Goal: Task Accomplishment & Management: Manage account settings

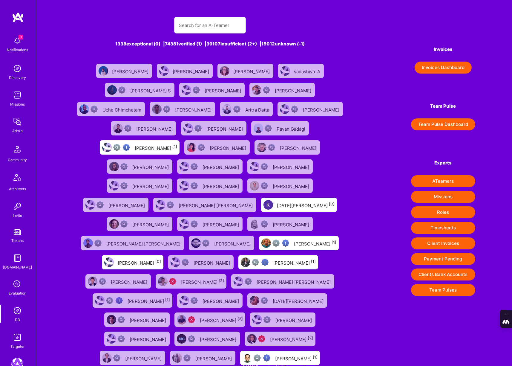
click at [191, 29] on input "text" at bounding box center [210, 25] width 62 height 15
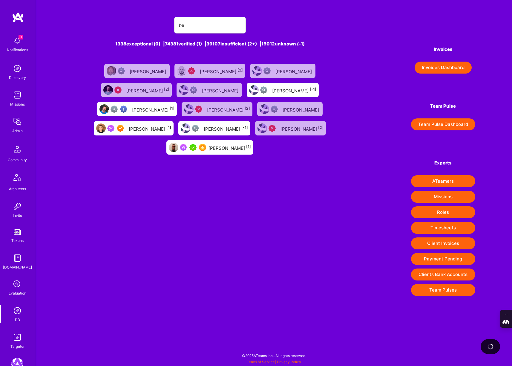
type input "b"
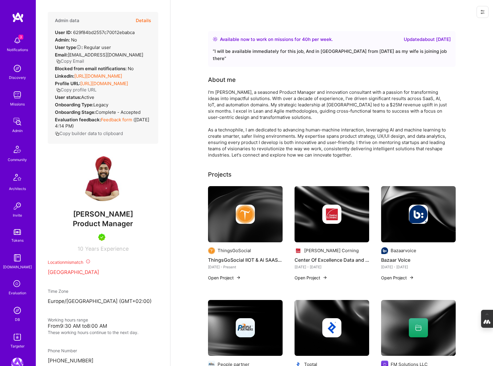
click at [142, 19] on button "Details" at bounding box center [143, 20] width 15 height 17
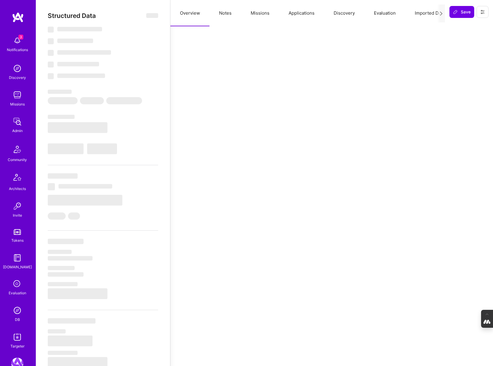
click at [385, 15] on button "Evaluation" at bounding box center [385, 13] width 41 height 26
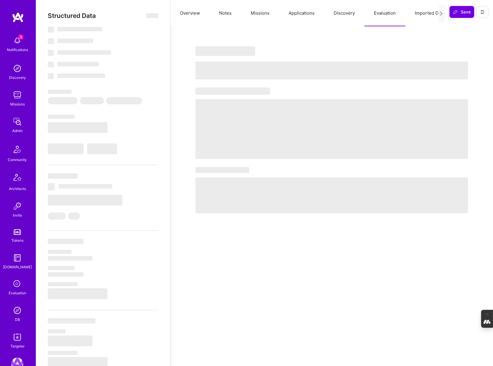
select select "Right Now"
select select "5"
select select "4"
select select "7"
select select "6"
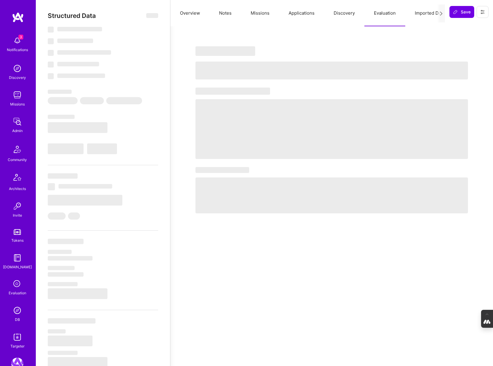
select select "FI"
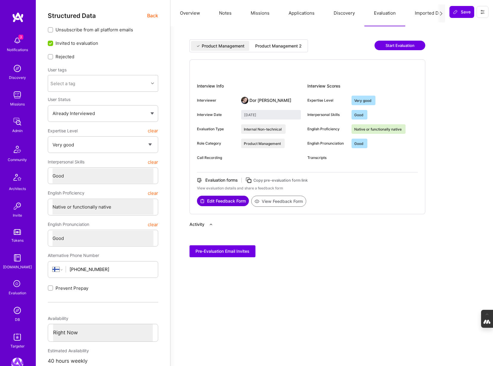
click at [280, 49] on div "Product Management 2" at bounding box center [279, 46] width 56 height 10
type input "September 30, 2025"
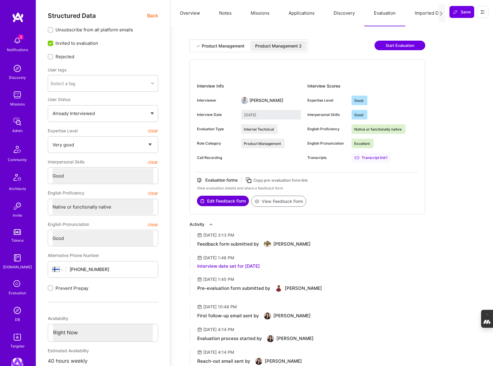
click at [278, 203] on button "View Feedback Form" at bounding box center [278, 201] width 55 height 11
click at [225, 200] on button "Edit Feedback Form" at bounding box center [223, 201] width 52 height 10
click at [283, 202] on button "View Feedback Form" at bounding box center [278, 201] width 55 height 11
click at [224, 201] on button "Edit Feedback Form" at bounding box center [223, 201] width 52 height 10
type textarea "x"
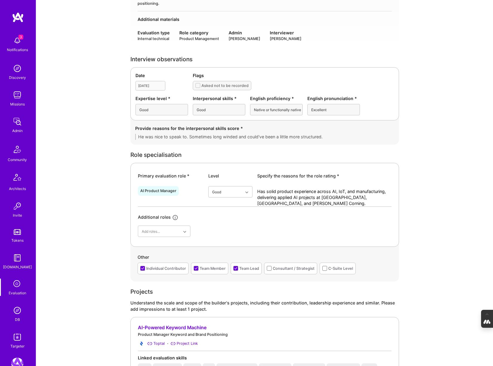
scroll to position [10, 0]
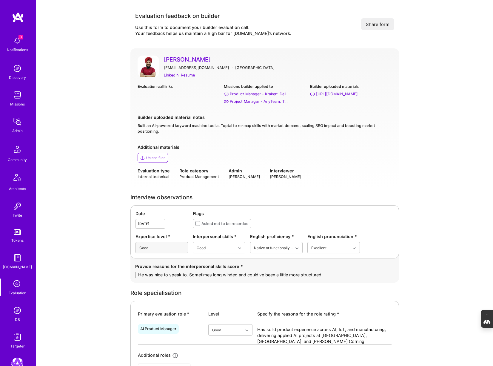
click at [149, 156] on div "Upload files" at bounding box center [155, 157] width 19 height 5
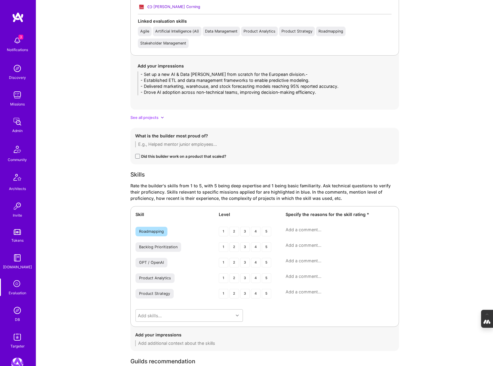
scroll to position [1035, 0]
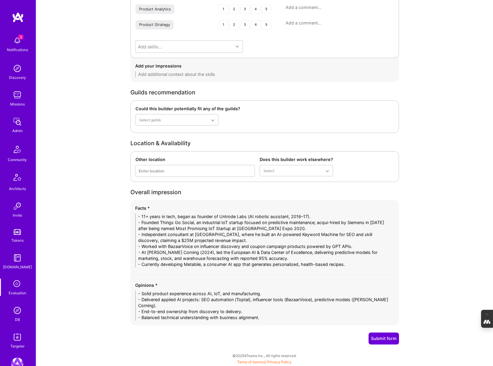
click at [383, 337] on button "Submit form" at bounding box center [384, 338] width 30 height 12
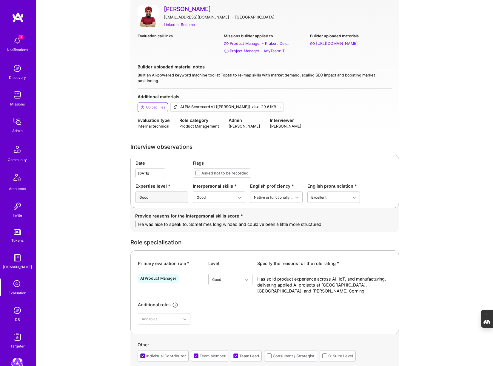
scroll to position [0, 0]
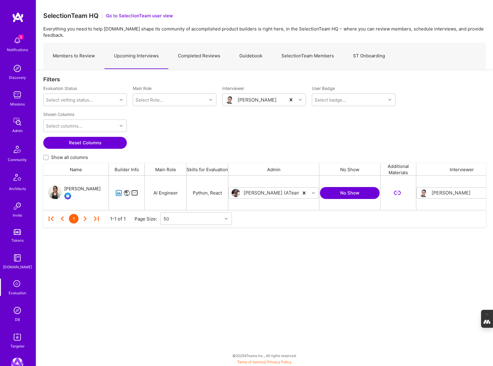
scroll to position [34, 443]
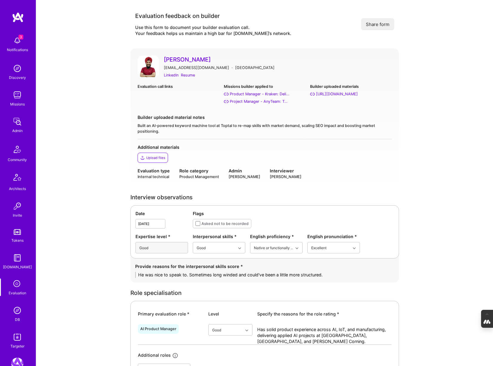
click at [154, 160] on div "Upload files" at bounding box center [153, 158] width 30 height 10
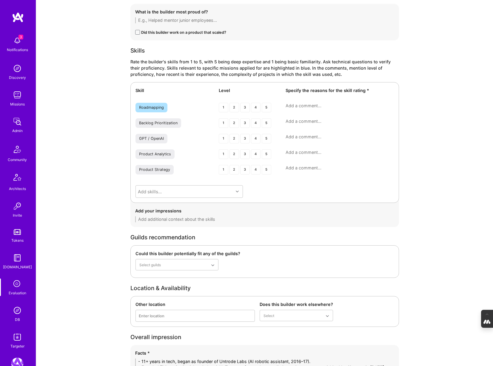
scroll to position [1035, 0]
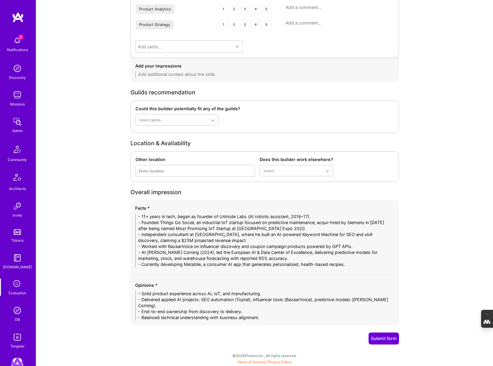
click at [383, 343] on button "Submit form" at bounding box center [384, 338] width 30 height 12
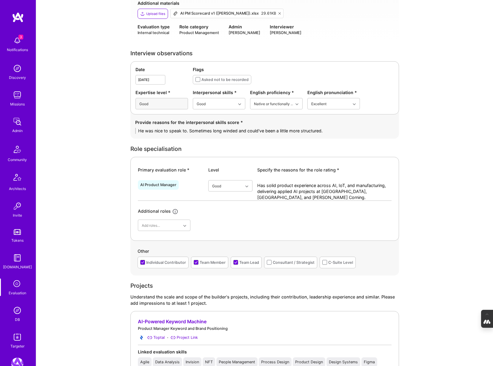
scroll to position [0, 0]
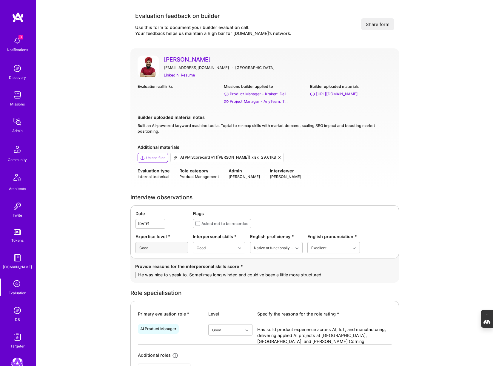
click at [384, 22] on button "Share form" at bounding box center [377, 24] width 33 height 12
click at [19, 311] on img at bounding box center [17, 310] width 12 height 12
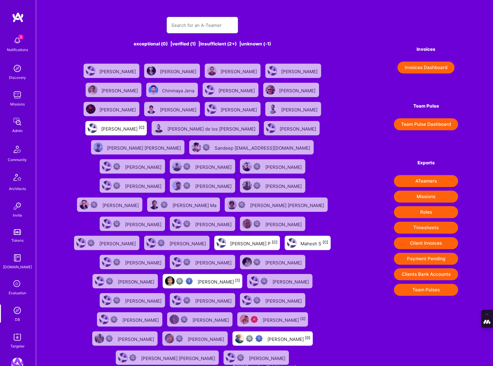
click at [208, 22] on input "text" at bounding box center [202, 25] width 62 height 15
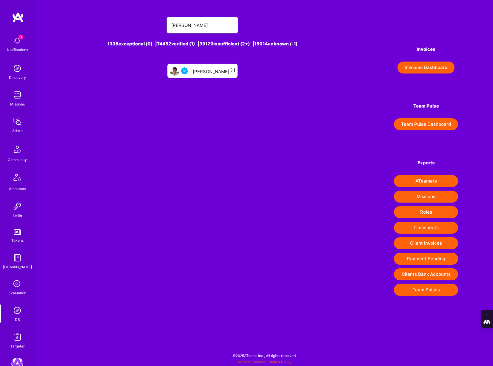
type input "diego cardenas"
click at [206, 73] on div "Diego Cardenas [1]" at bounding box center [214, 71] width 42 height 8
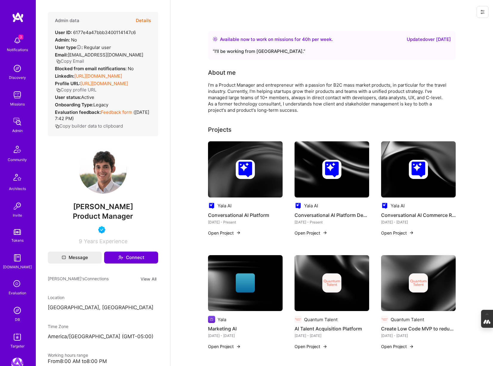
click at [141, 20] on button "Details" at bounding box center [143, 20] width 15 height 17
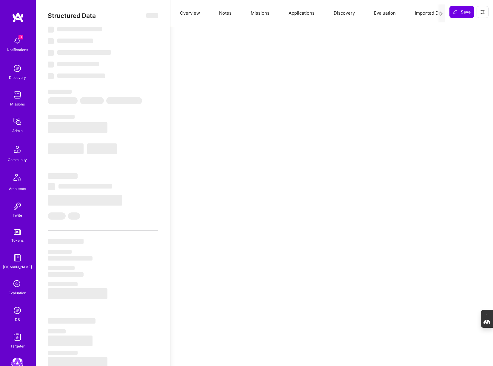
click at [390, 15] on button "Evaluation" at bounding box center [385, 13] width 41 height 26
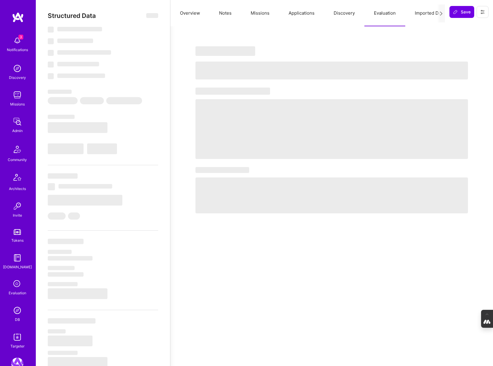
select select "Right Now"
select select "5"
select select "4"
select select "6"
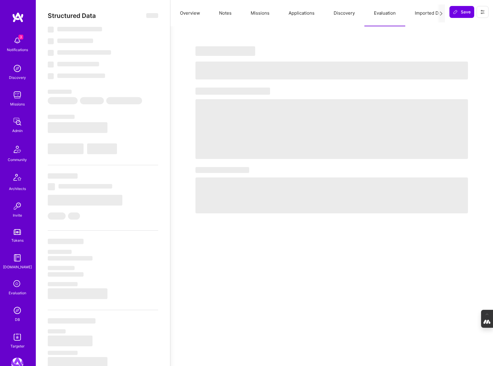
select select "US"
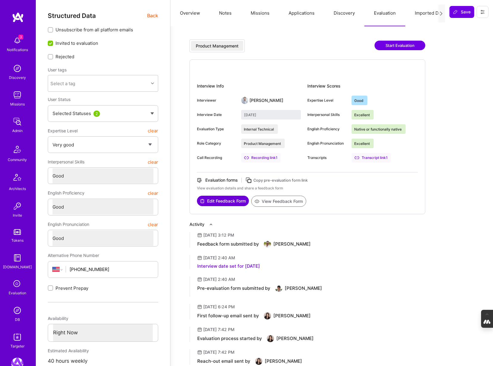
click at [274, 200] on button "View Feedback Form" at bounding box center [278, 201] width 55 height 11
type textarea "x"
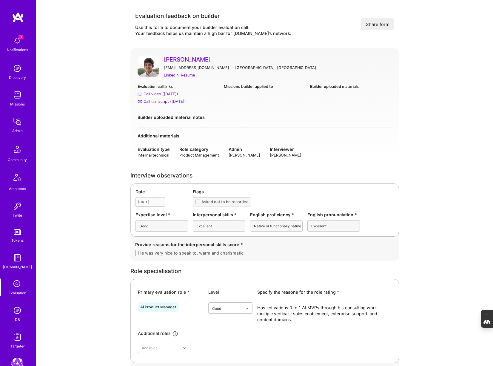
click at [377, 22] on button "Share form" at bounding box center [377, 24] width 33 height 12
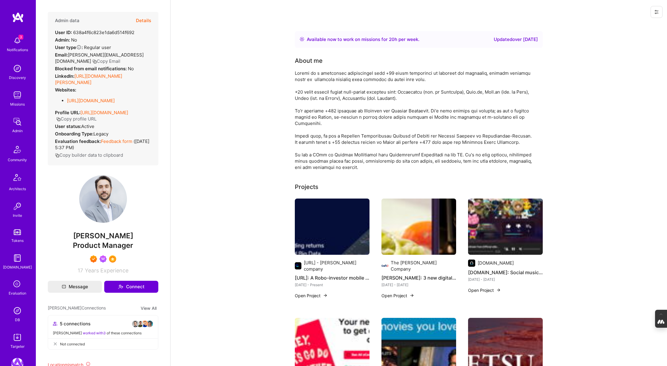
click at [19, 292] on div "Evaluation" at bounding box center [18, 293] width 18 height 6
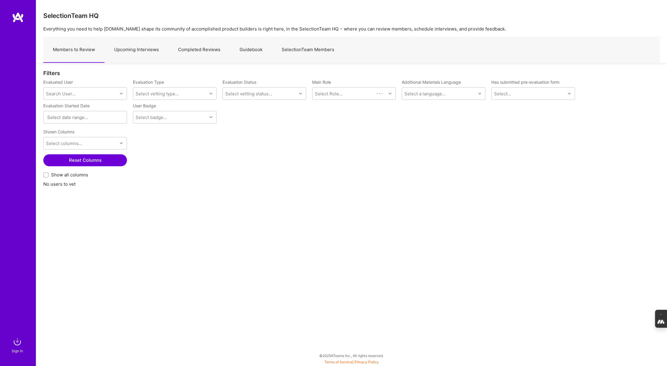
click at [139, 46] on link "Upcoming Interviews" at bounding box center [137, 50] width 64 height 26
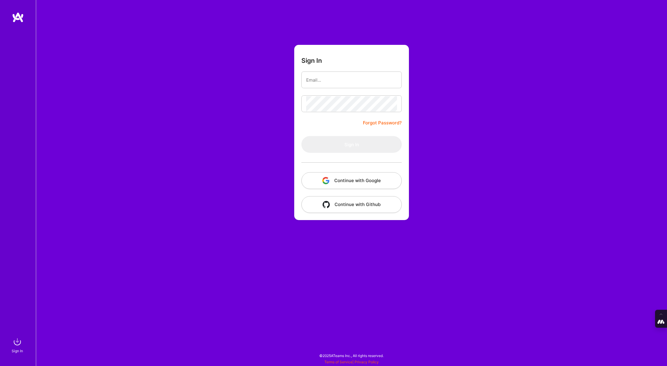
click at [343, 178] on button "Continue with Google" at bounding box center [351, 180] width 100 height 17
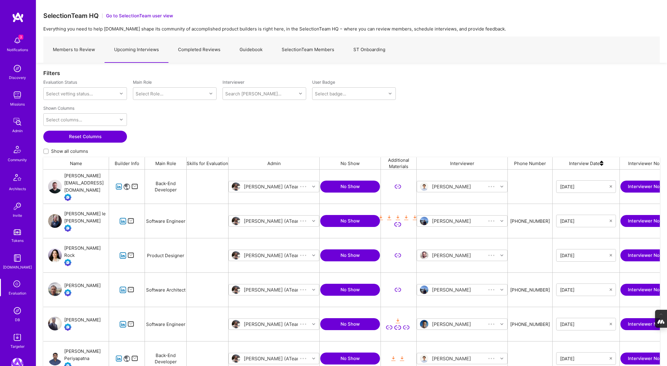
scroll to position [303, 616]
click at [602, 163] on img at bounding box center [602, 163] width 4 height 12
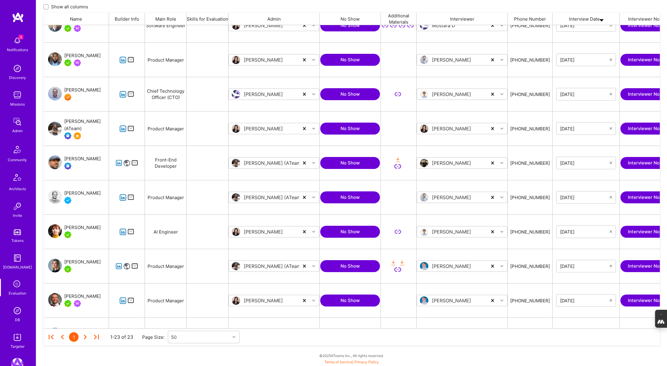
scroll to position [487, 0]
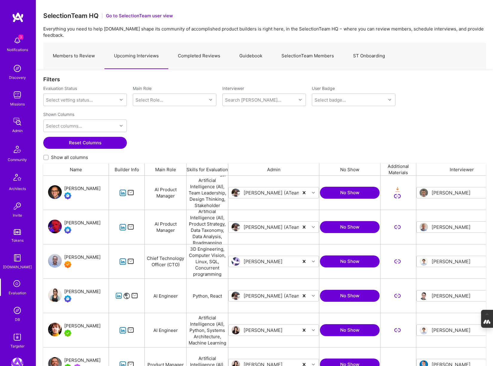
scroll to position [303, 443]
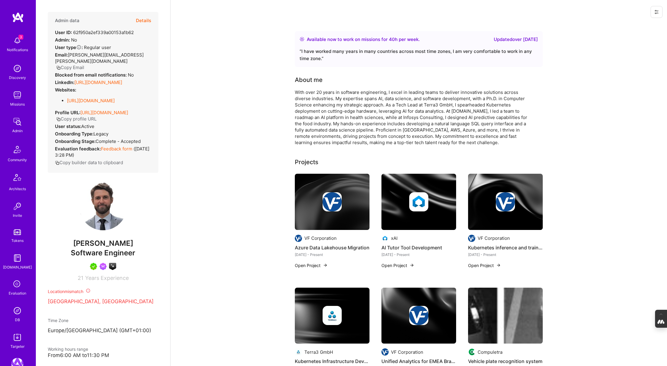
click at [126, 264] on div at bounding box center [103, 265] width 110 height 7
click at [141, 17] on button "Details" at bounding box center [143, 20] width 15 height 17
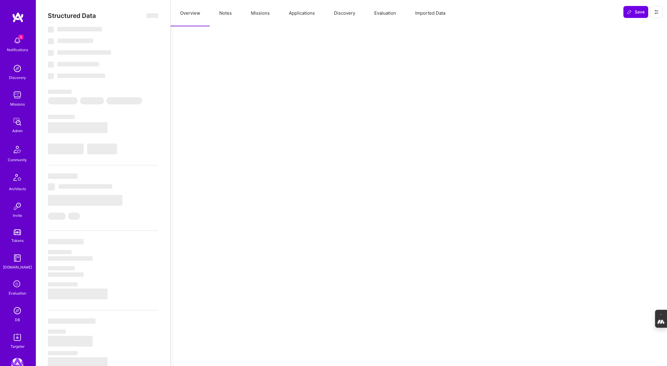
click at [394, 14] on button "Evaluation" at bounding box center [385, 13] width 41 height 26
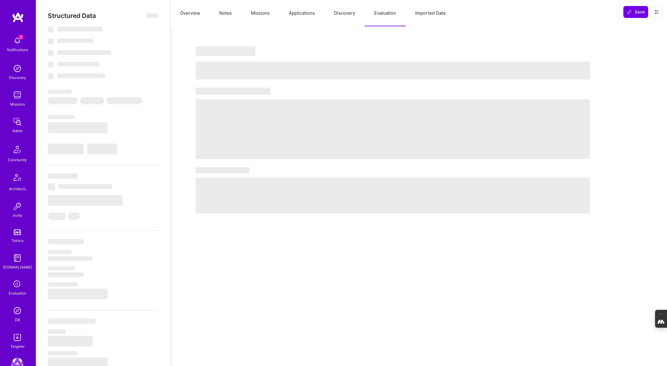
select select "Right Now"
select select "5"
select select "4"
select select "7"
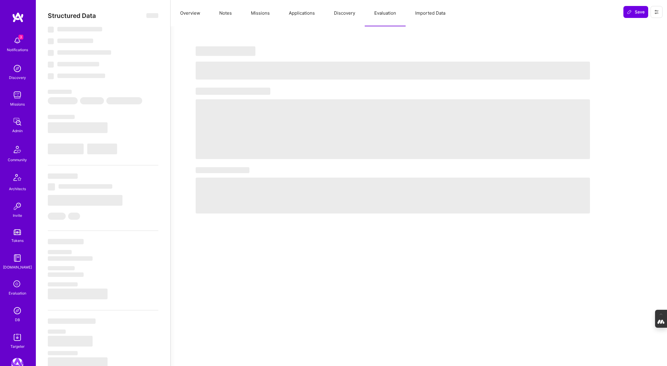
select select "CH"
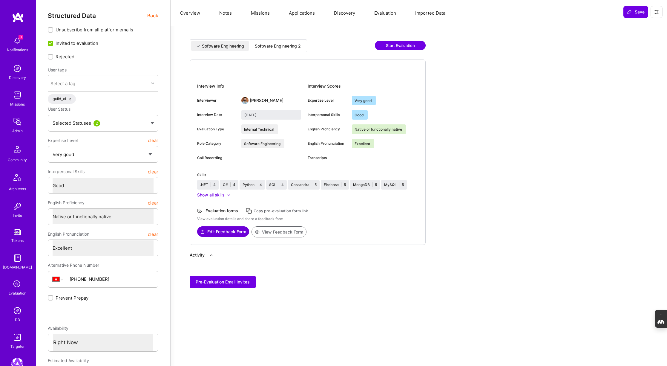
click at [278, 44] on div "Software Engineering 2" at bounding box center [278, 46] width 46 height 6
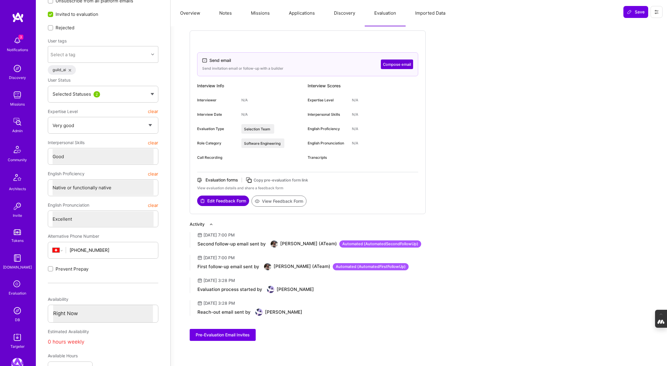
scroll to position [33, 0]
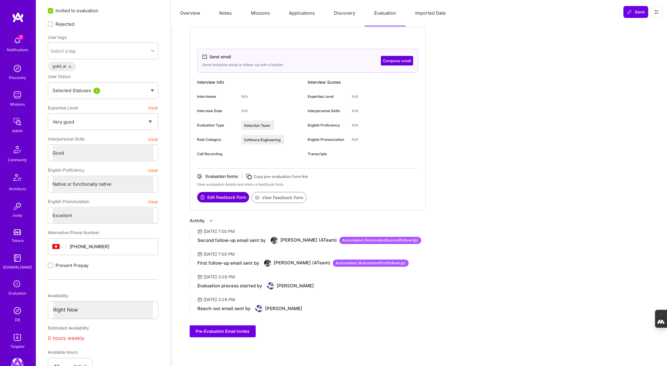
click at [261, 10] on button "Missions" at bounding box center [260, 13] width 38 height 26
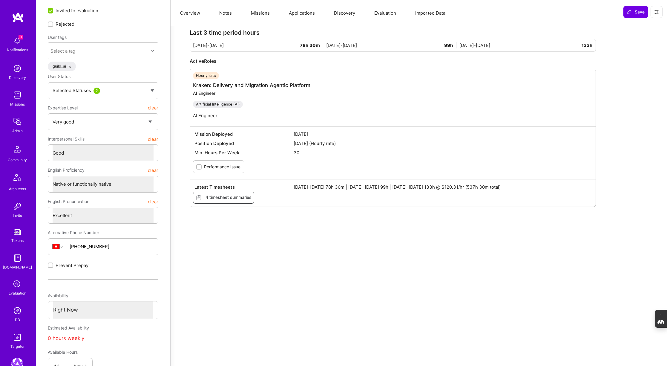
click at [219, 12] on button "Notes" at bounding box center [226, 13] width 32 height 26
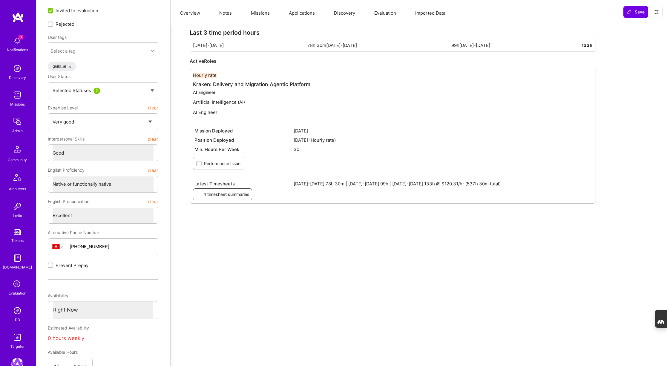
type textarea "x"
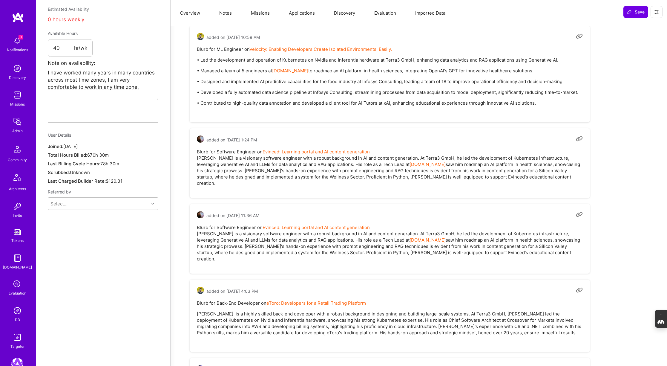
scroll to position [0, 0]
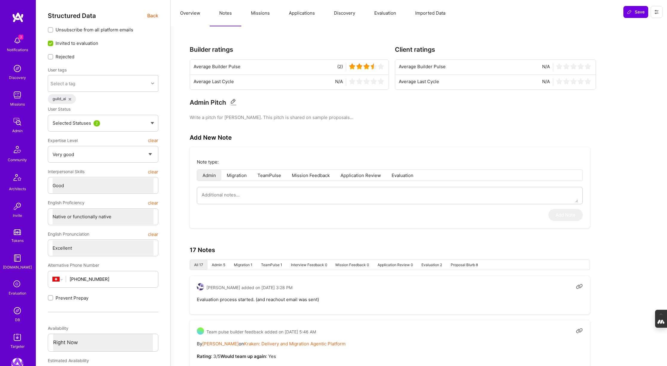
click at [378, 10] on button "Evaluation" at bounding box center [385, 13] width 41 height 26
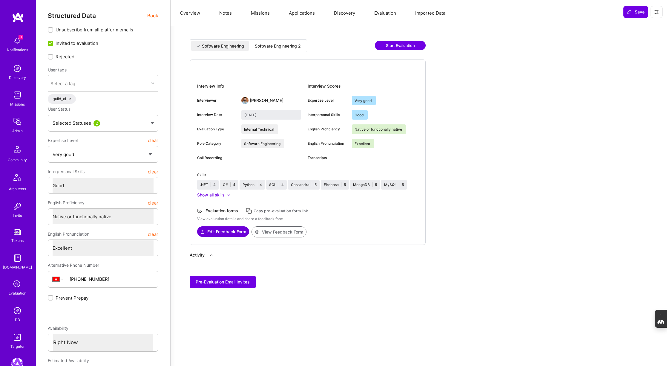
click at [274, 43] on div "Software Engineering 2" at bounding box center [278, 46] width 46 height 6
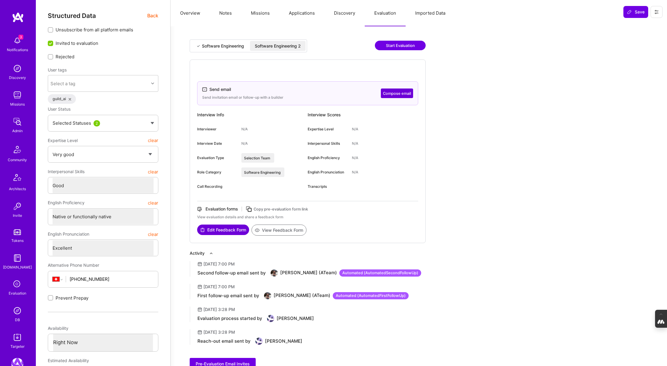
click at [188, 15] on button "Overview" at bounding box center [190, 13] width 39 height 26
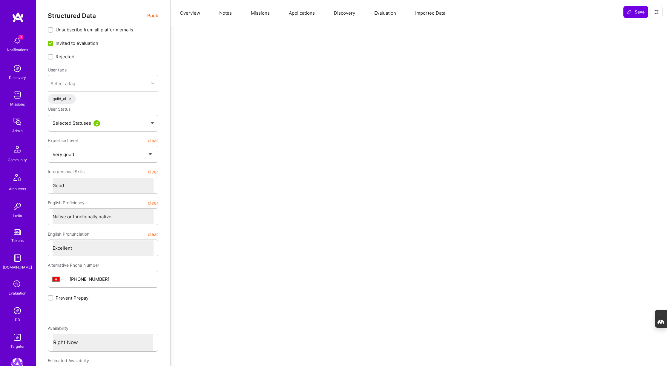
click at [145, 14] on div "Structured Data Back" at bounding box center [103, 15] width 110 height 7
click at [151, 16] on span "Back" at bounding box center [152, 15] width 11 height 7
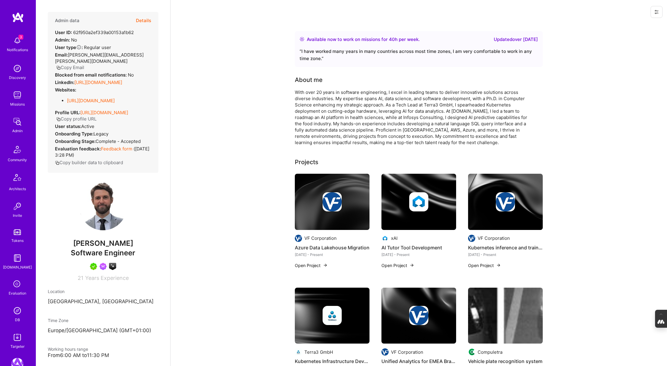
click at [72, 64] on button "Copy Email" at bounding box center [70, 67] width 28 height 6
click at [16, 288] on icon at bounding box center [17, 283] width 11 height 11
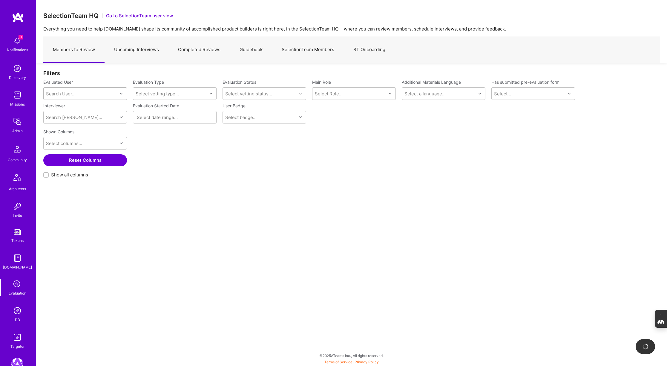
click at [76, 95] on div "Search User..." at bounding box center [81, 93] width 74 height 12
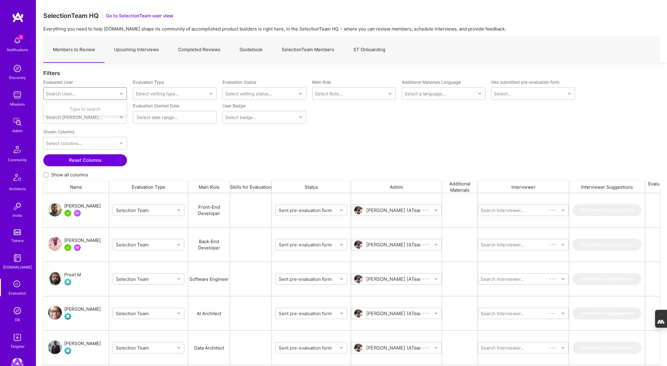
scroll to position [303, 616]
paste input "d.scain.farenzena@gmail.com"
type input "d.scain.farenzena@gmail.com"
click at [85, 108] on div "Daniel Scain" at bounding box center [92, 109] width 61 height 6
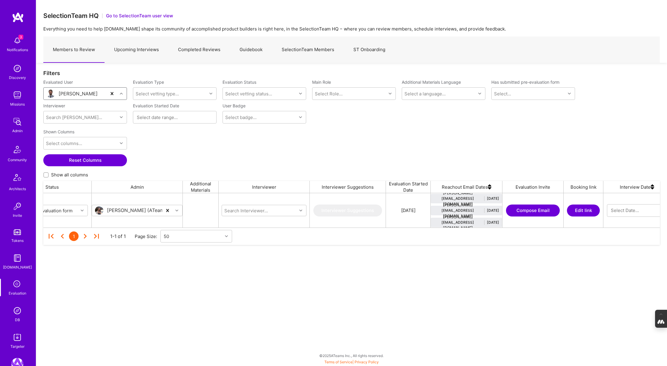
scroll to position [0, 264]
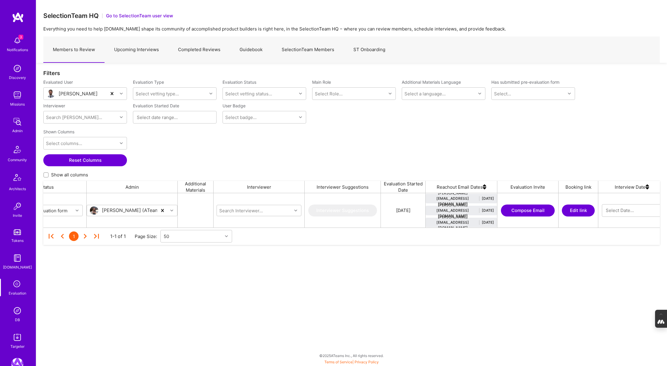
click at [575, 205] on button "Edit link" at bounding box center [578, 210] width 33 height 12
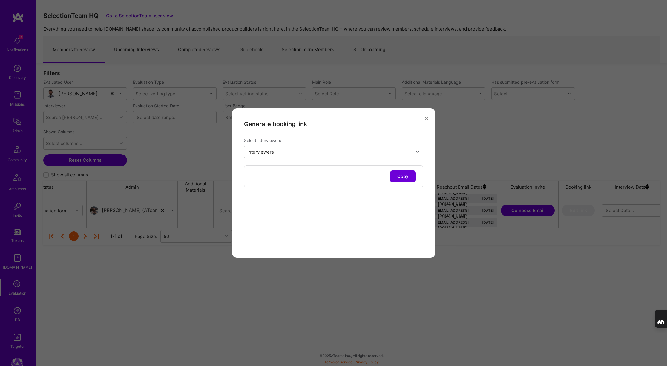
click at [371, 150] on div "Interviewers" at bounding box center [328, 152] width 169 height 12
type input "mostafa"
click at [250, 178] on input "modal" at bounding box center [251, 178] width 4 height 4
checkbox input "true"
type input "pedro"
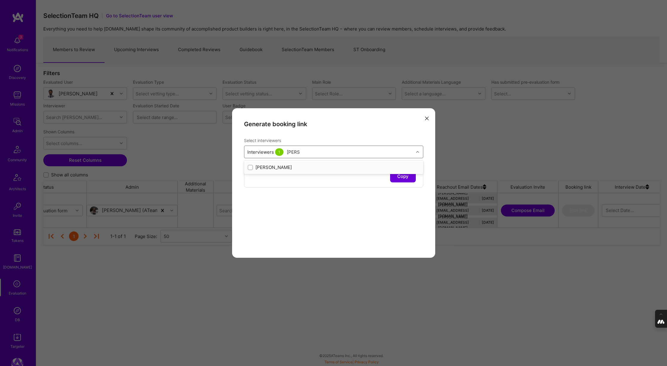
click at [250, 166] on input "modal" at bounding box center [251, 167] width 4 height 4
checkbox input "true"
type input "luis"
click at [249, 190] on input "modal" at bounding box center [251, 190] width 4 height 4
checkbox input "true"
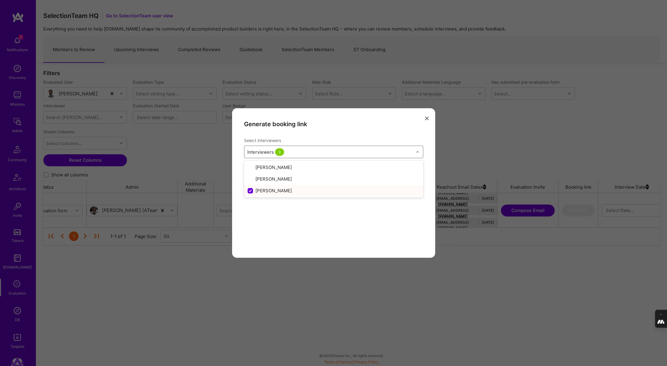
click at [274, 226] on div "Generate booking link Select interviewers option Luis Teofilo, selected. option…" at bounding box center [333, 182] width 203 height 149
click at [406, 175] on button "Copy" at bounding box center [403, 176] width 26 height 12
click at [425, 116] on icon "modal" at bounding box center [427, 118] width 4 height 4
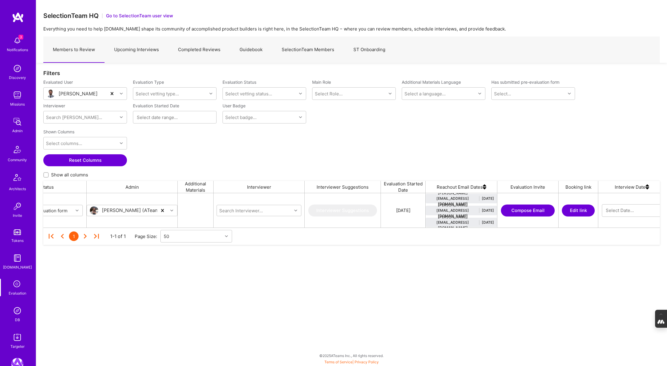
click at [15, 312] on img at bounding box center [17, 310] width 12 height 12
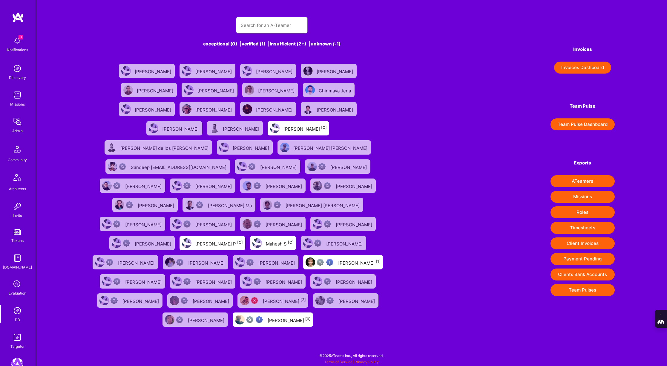
click at [247, 21] on input "text" at bounding box center [272, 25] width 62 height 15
paste input "kieren@basilisk.tc"
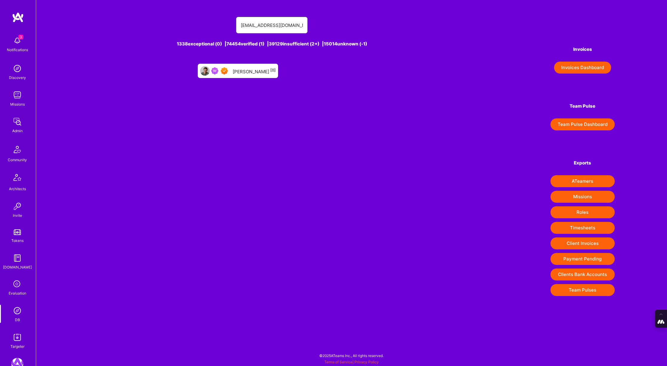
type input "kieren@basilisk.tc"
click at [261, 71] on div "Kieren Beltrame [0]" at bounding box center [254, 71] width 43 height 8
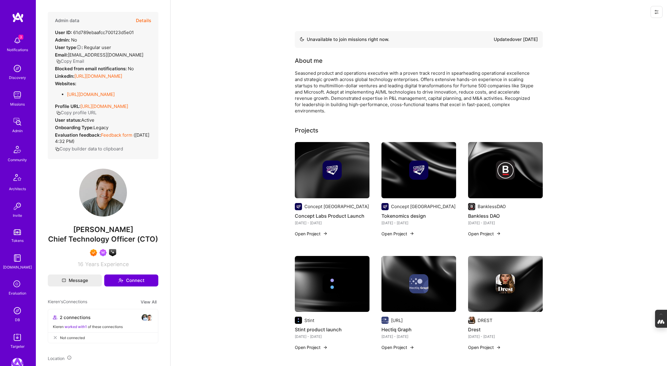
click at [147, 18] on button "Details" at bounding box center [143, 20] width 15 height 17
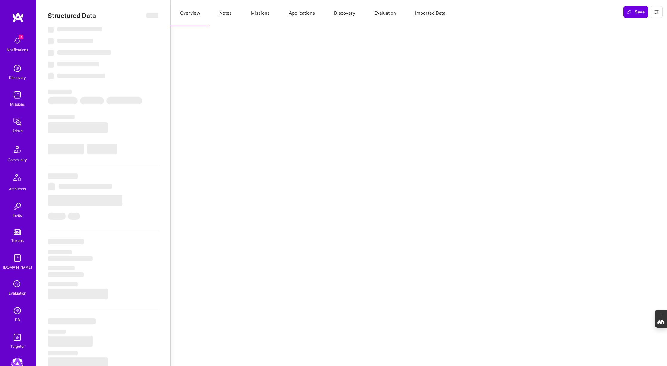
click at [388, 13] on button "Evaluation" at bounding box center [385, 13] width 41 height 26
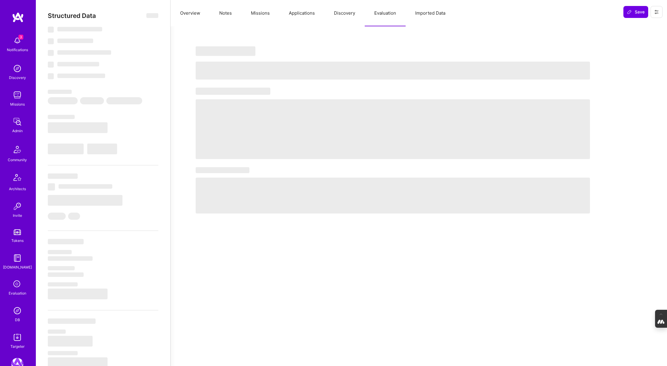
type textarea "x"
select select "Not Available"
select select "3 Months"
select select "7"
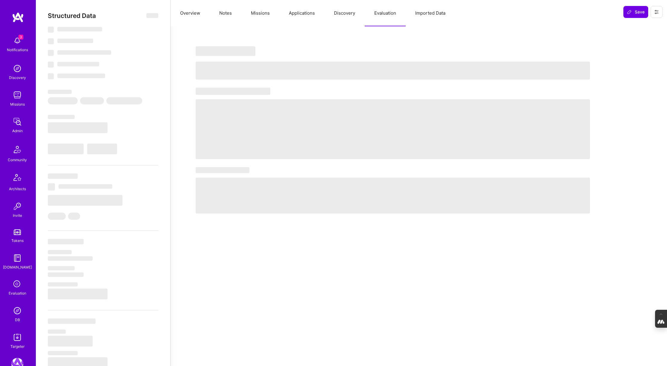
select select "7"
select select "CA"
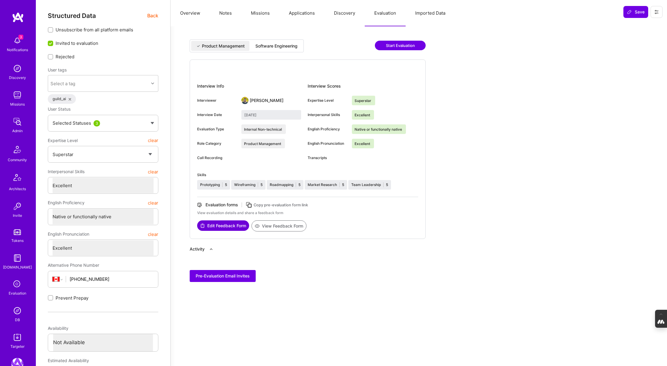
click at [281, 44] on div "Software Engineering" at bounding box center [276, 46] width 42 height 6
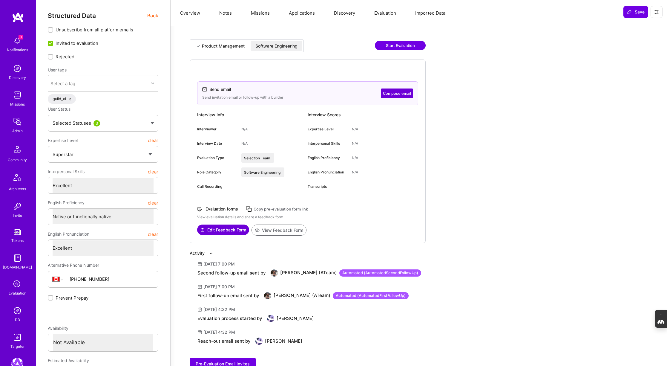
click at [185, 11] on button "Overview" at bounding box center [190, 13] width 39 height 26
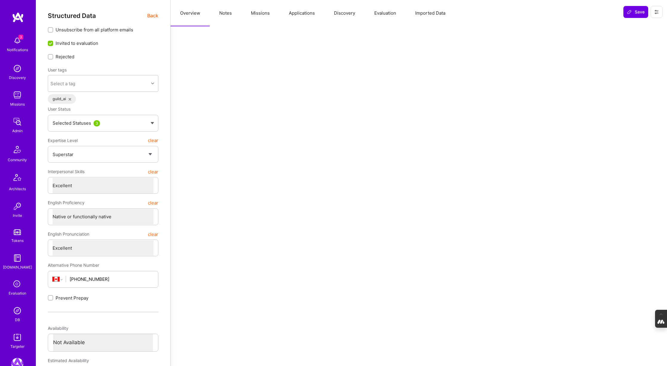
click at [150, 15] on span "Back" at bounding box center [152, 15] width 11 height 7
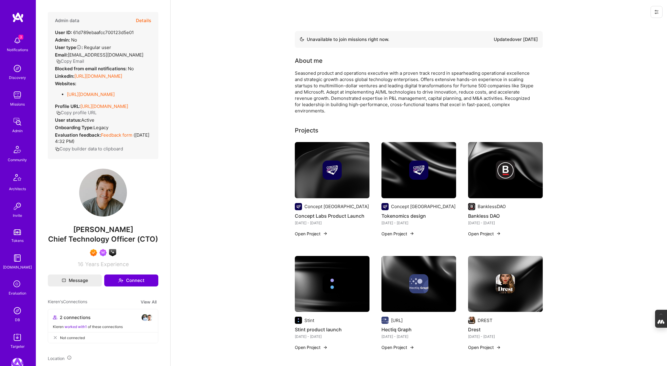
click at [17, 287] on icon at bounding box center [17, 283] width 11 height 11
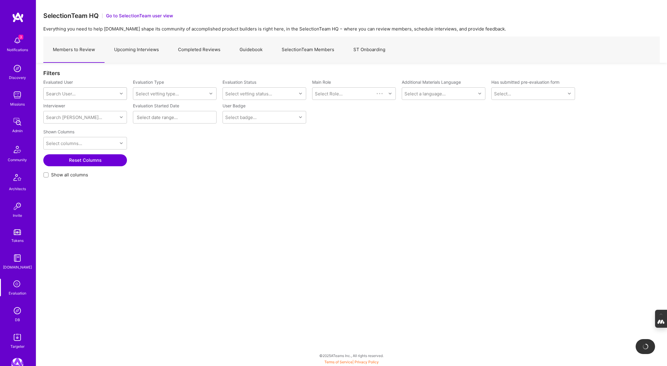
click at [86, 95] on div "Search User..." at bounding box center [81, 93] width 74 height 12
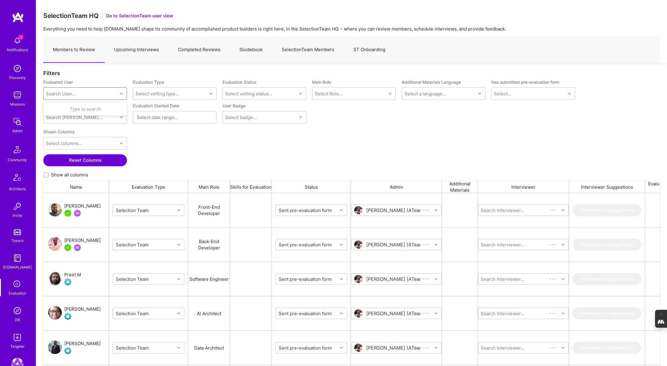
scroll to position [303, 616]
paste input "zak.singh@outlook.com"
type input "zak.singh@outlook.com"
click at [79, 110] on div "Zak Singh" at bounding box center [92, 109] width 61 height 6
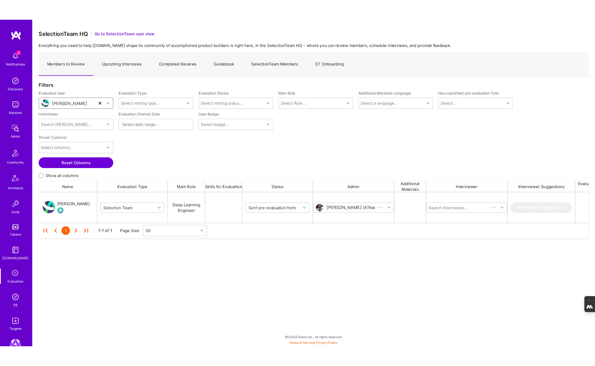
scroll to position [34, 616]
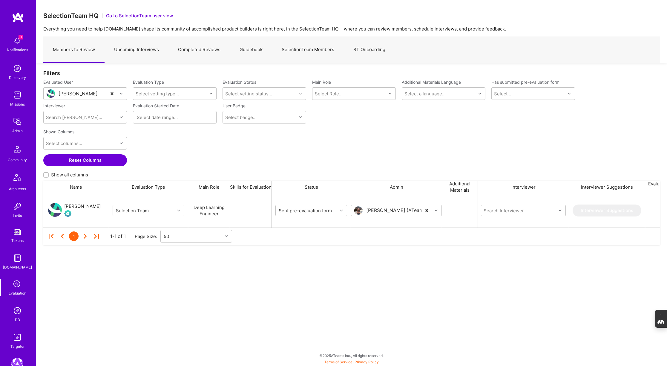
click at [71, 204] on div "Zak Singh" at bounding box center [82, 205] width 36 height 7
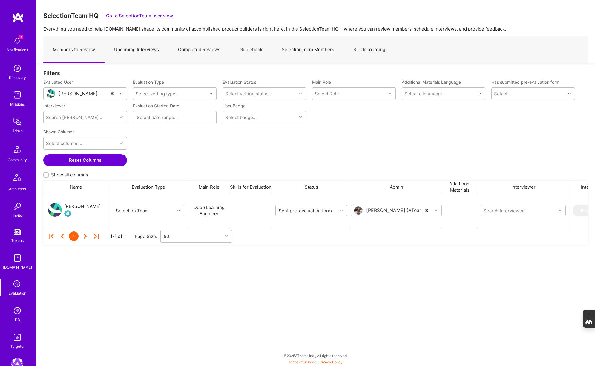
scroll to position [34, 544]
click at [21, 316] on img at bounding box center [17, 310] width 12 height 12
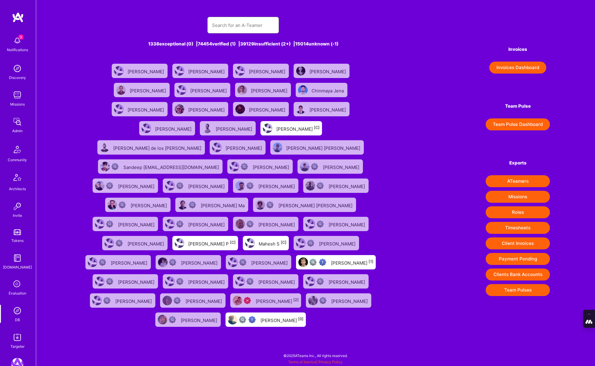
click at [227, 25] on input "text" at bounding box center [243, 25] width 62 height 15
paste input "adilsikandar0@gmail.com"
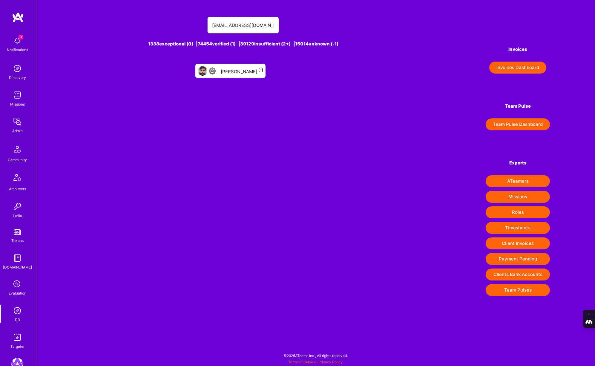
type input "adilsikandar0@gmail.com"
click at [256, 69] on div "Hafiz Adil Sikandar [1]" at bounding box center [242, 71] width 42 height 8
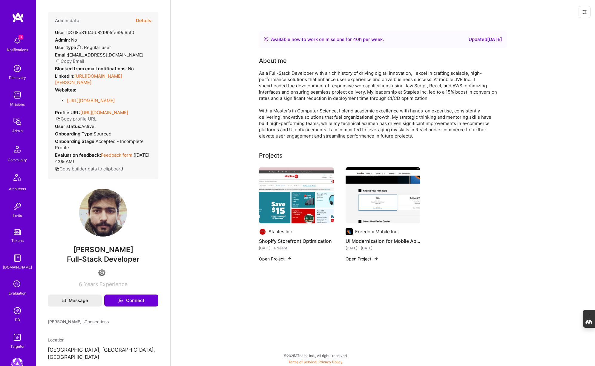
click at [136, 22] on button "Details" at bounding box center [143, 20] width 15 height 17
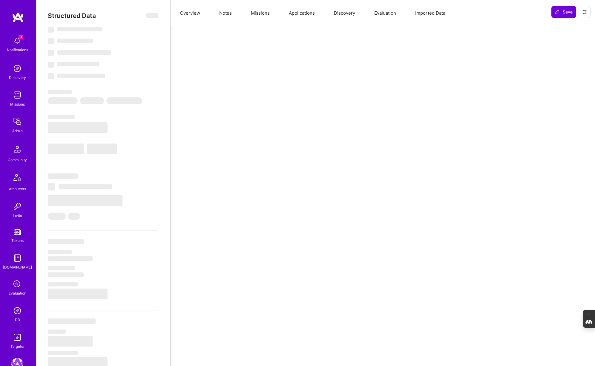
click at [380, 11] on button "Evaluation" at bounding box center [385, 13] width 41 height 26
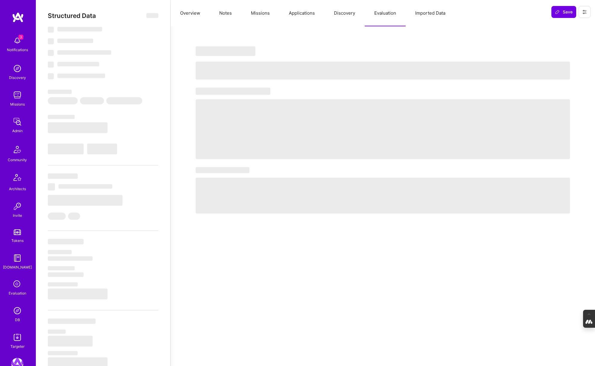
type textarea "x"
select select "Right Now"
select select "4"
select select "6"
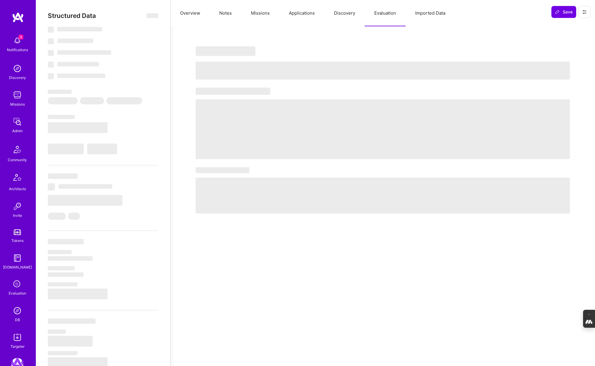
select select "6"
select select "US"
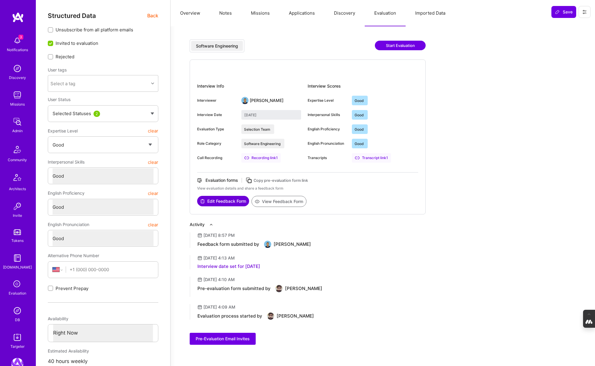
click at [277, 202] on button "View Feedback Form" at bounding box center [278, 201] width 55 height 11
click at [15, 313] on img at bounding box center [17, 310] width 12 height 12
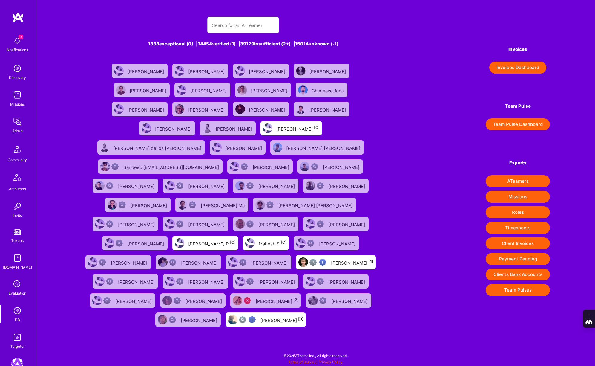
click at [229, 17] on div at bounding box center [243, 25] width 72 height 17
paste input "taylorjkirch@gmail.com"
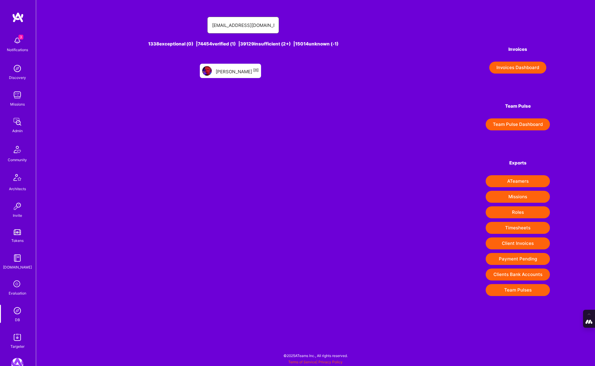
type input "taylorjkirch@gmail.com"
click at [235, 71] on div "Taylor Kirch [0]" at bounding box center [237, 71] width 43 height 8
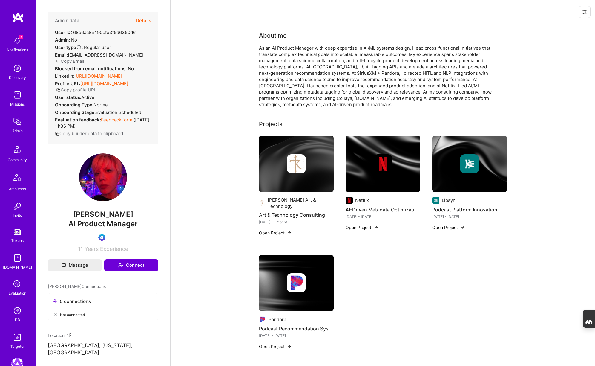
click at [144, 20] on button "Details" at bounding box center [143, 20] width 15 height 17
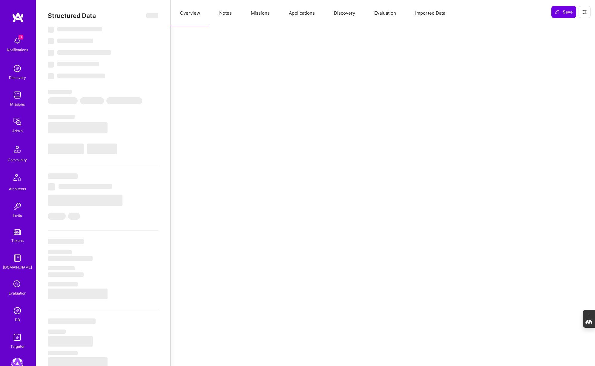
type textarea "x"
select select "Exceptional"
select select "US"
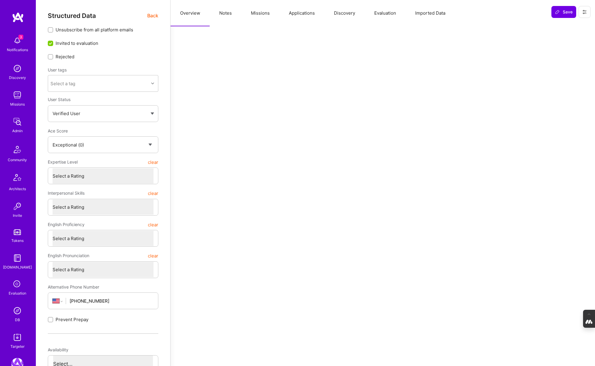
click at [392, 13] on button "Evaluation" at bounding box center [385, 13] width 41 height 26
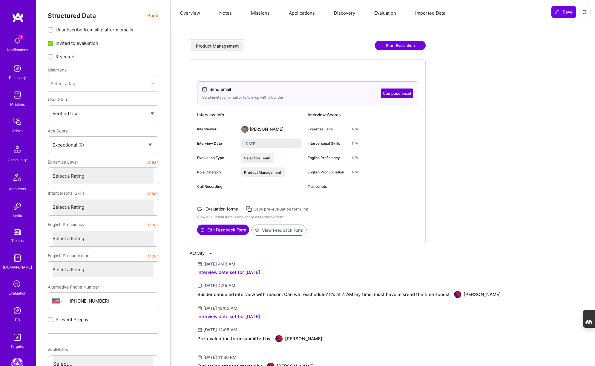
click at [187, 15] on button "Overview" at bounding box center [190, 13] width 39 height 26
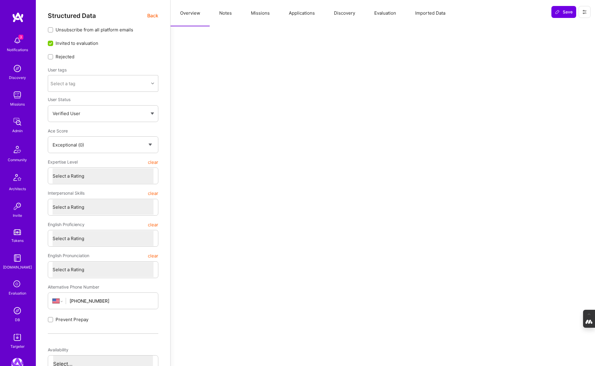
click at [154, 15] on span "Back" at bounding box center [152, 15] width 11 height 7
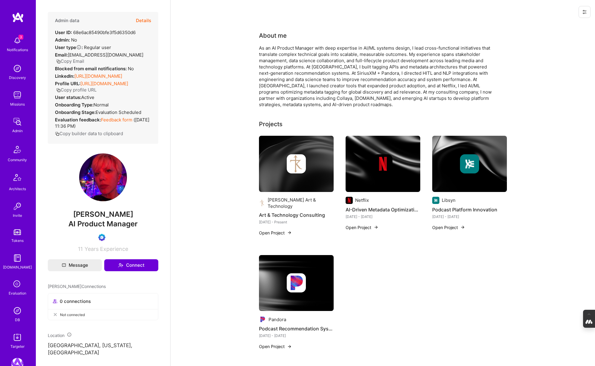
click at [147, 18] on button "Details" at bounding box center [143, 20] width 15 height 17
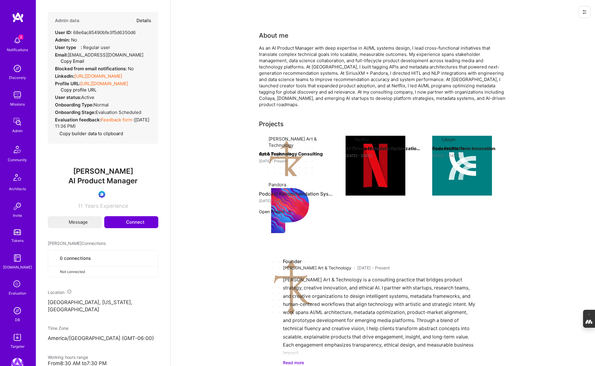
type textarea "x"
select select "Exceptional"
select select "US"
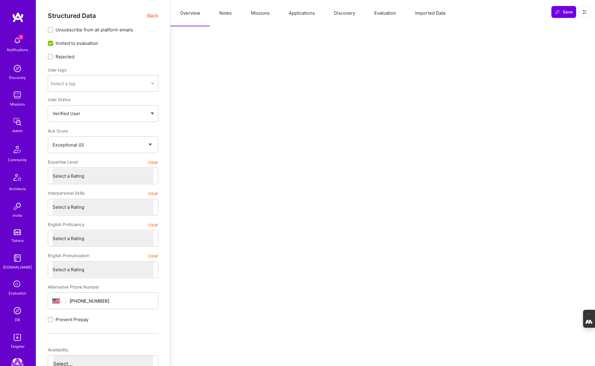
click at [390, 14] on button "Evaluation" at bounding box center [385, 13] width 41 height 26
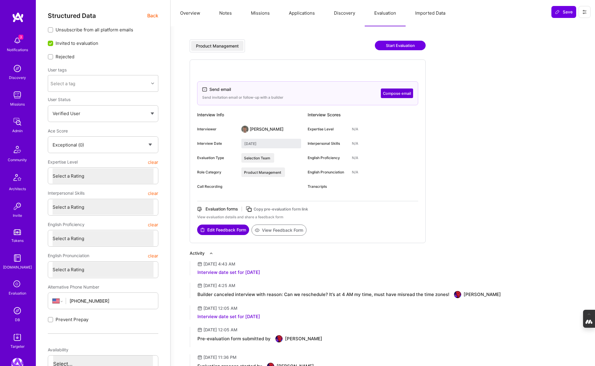
click at [223, 14] on button "Notes" at bounding box center [226, 13] width 32 height 26
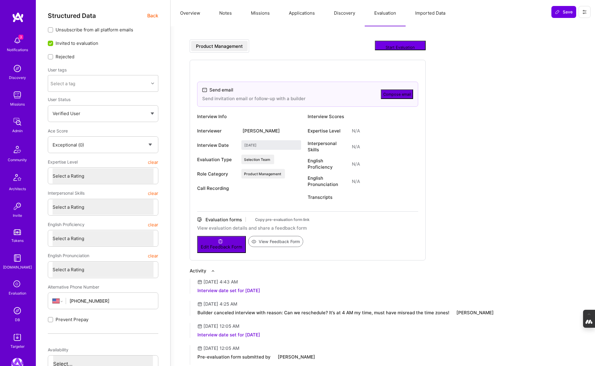
type textarea "x"
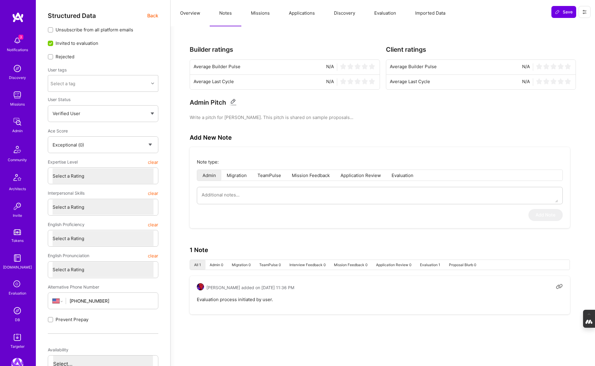
click at [190, 12] on button "Overview" at bounding box center [190, 13] width 39 height 26
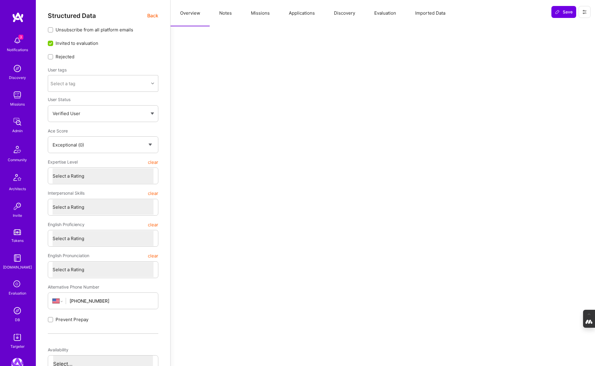
click at [151, 15] on span "Back" at bounding box center [152, 15] width 11 height 7
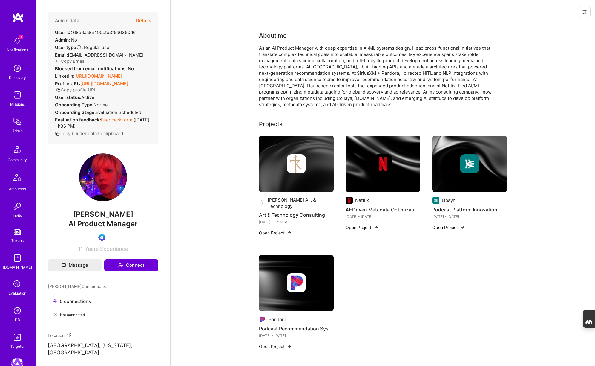
click at [17, 287] on icon at bounding box center [17, 283] width 11 height 11
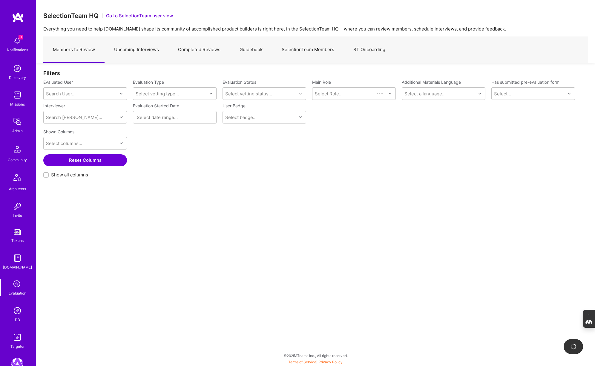
click at [143, 50] on link "Upcoming Interviews" at bounding box center [137, 50] width 64 height 26
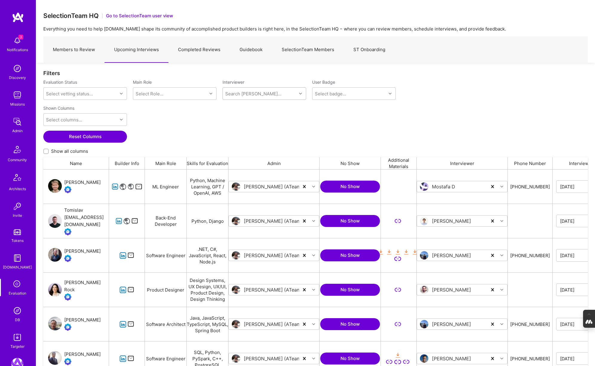
click at [242, 94] on div "Search Vetter..." at bounding box center [253, 93] width 56 height 6
type input "wil"
click at [251, 131] on div "Internal Technical" at bounding box center [261, 132] width 39 height 6
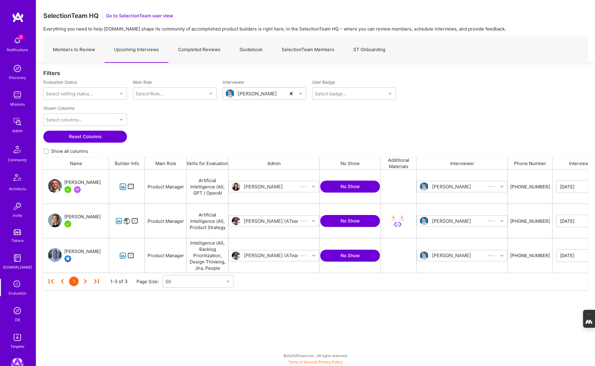
scroll to position [103, 544]
click at [46, 149] on input "Show all columns" at bounding box center [46, 151] width 4 height 4
checkbox input "true"
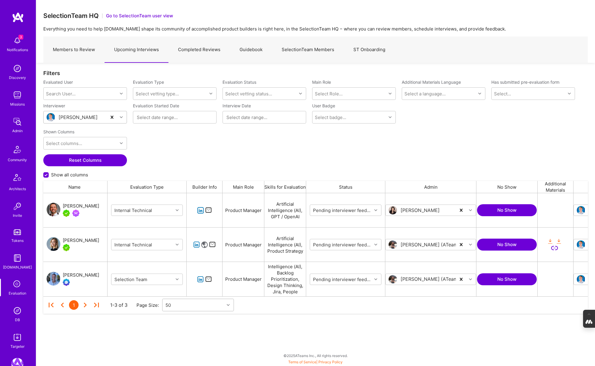
scroll to position [0, 0]
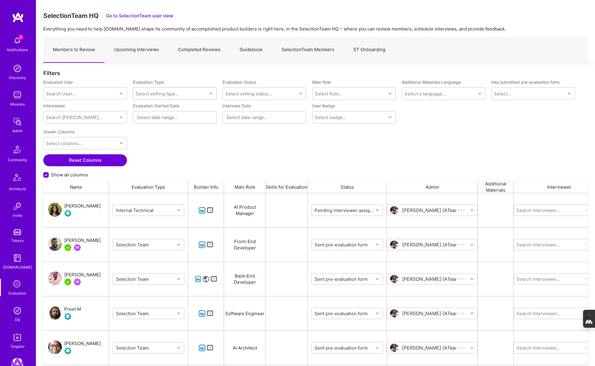
scroll to position [303, 544]
click at [141, 47] on link "Upcoming Interviews" at bounding box center [137, 50] width 64 height 26
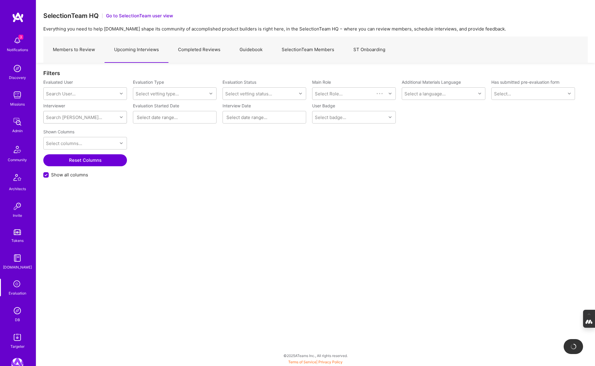
click at [75, 118] on div "Search Vetter..." at bounding box center [74, 117] width 56 height 6
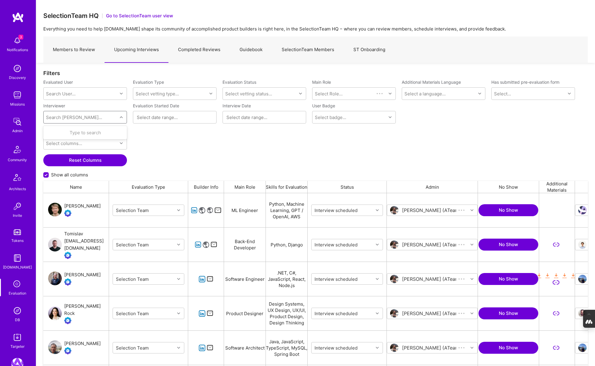
scroll to position [303, 544]
type input "wil"
click at [69, 149] on div "Wil Schmor" at bounding box center [81, 150] width 39 height 6
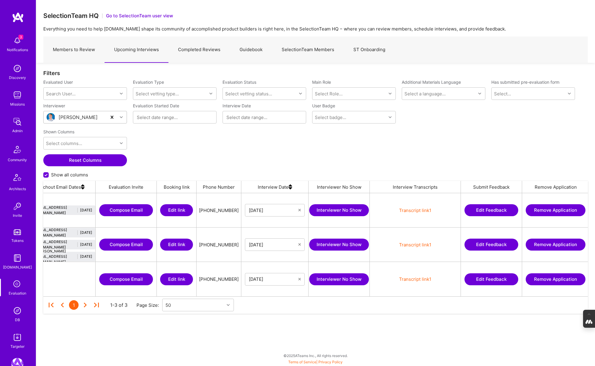
scroll to position [0, 830]
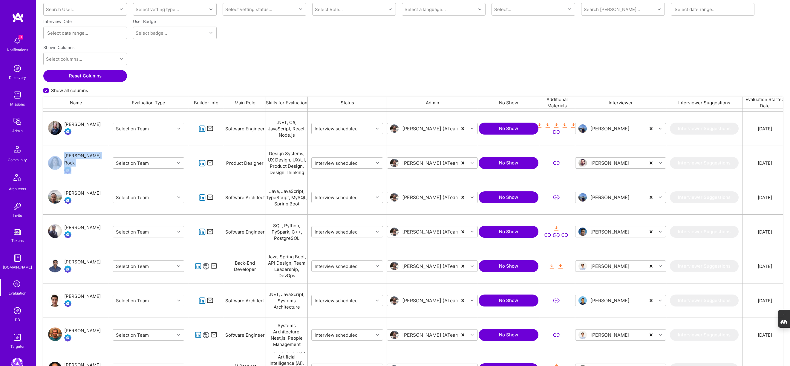
scroll to position [66, 0]
click at [77, 228] on div "Nadir Chibane" at bounding box center [82, 226] width 36 height 7
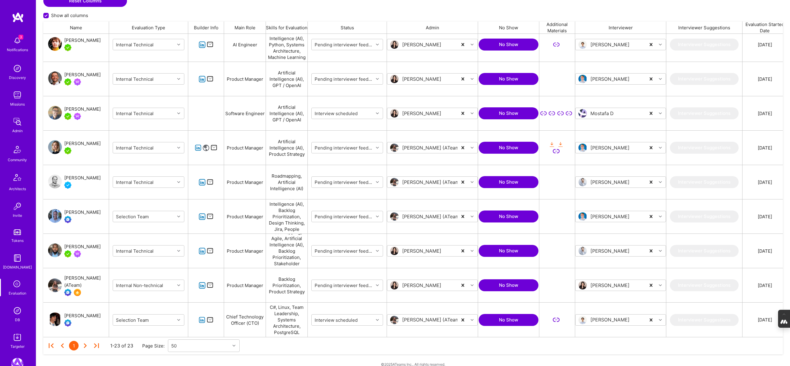
scroll to position [168, 0]
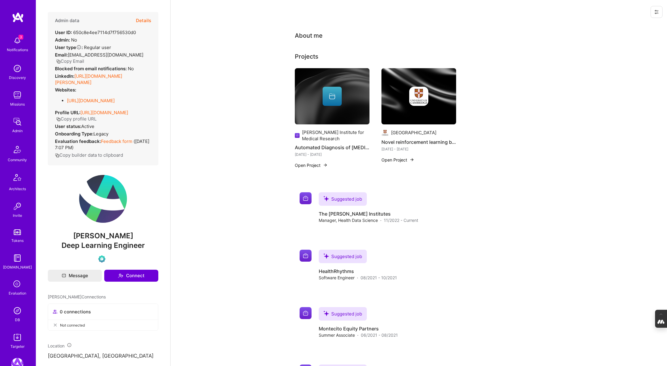
click at [143, 21] on button "Details" at bounding box center [143, 20] width 15 height 17
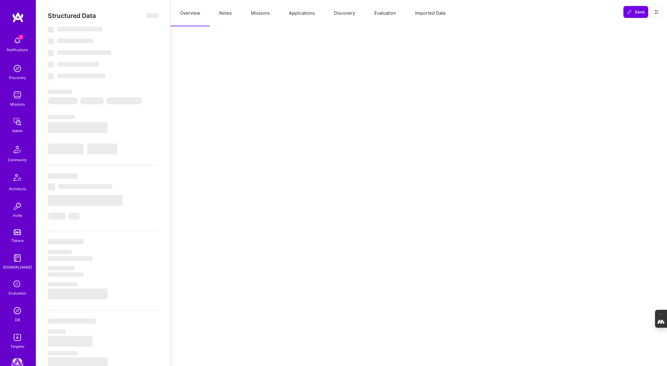
select select "Verified"
select select "US"
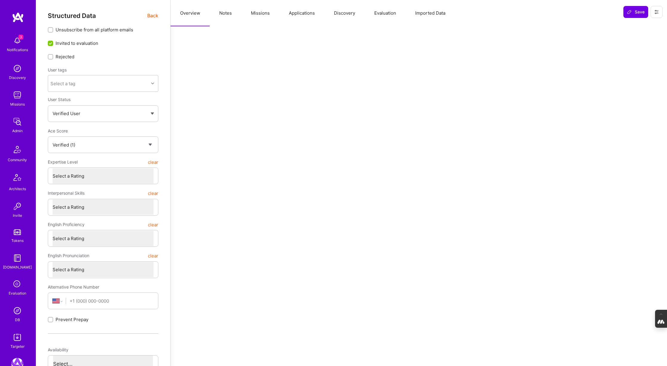
click at [385, 12] on button "Evaluation" at bounding box center [385, 13] width 41 height 26
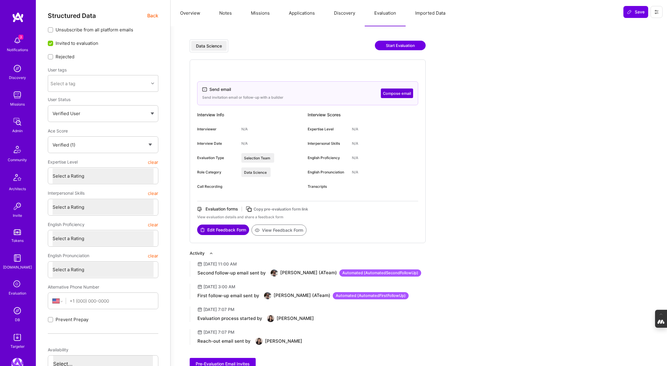
click at [655, 13] on icon at bounding box center [657, 12] width 4 height 4
click at [51, 29] on input "Unsubscribe from all platform emails" at bounding box center [51, 30] width 4 height 4
checkbox input "true"
click at [633, 14] on span "Save" at bounding box center [636, 12] width 18 height 6
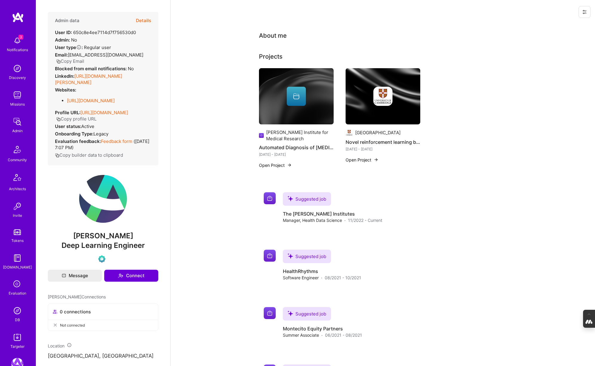
click at [16, 311] on img at bounding box center [17, 310] width 12 height 12
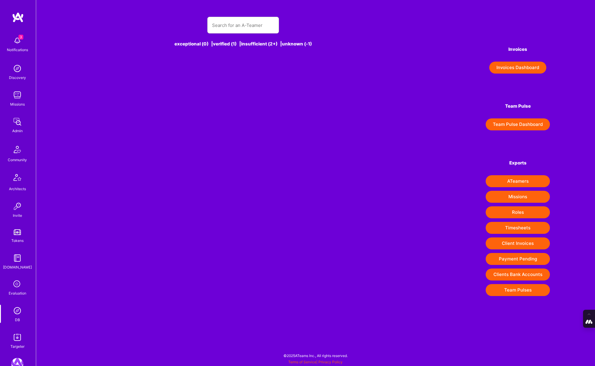
click at [242, 15] on div "exceptional (0) | verified (1) | insufficient (2+) | unknown (-1)" at bounding box center [243, 36] width 324 height 52
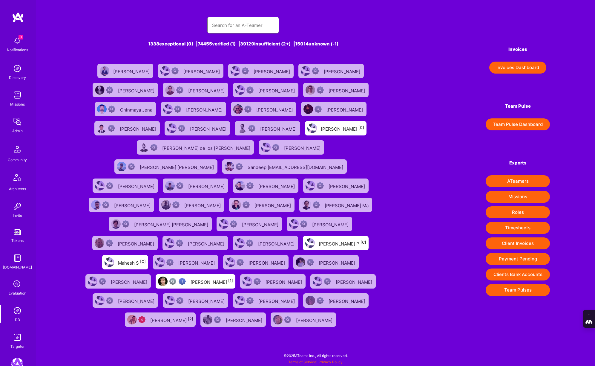
click at [231, 26] on input "text" at bounding box center [243, 25] width 62 height 15
paste input "d.scain.farenzena@gmail.com"
type input "d.scain.farenzena@gmail.com"
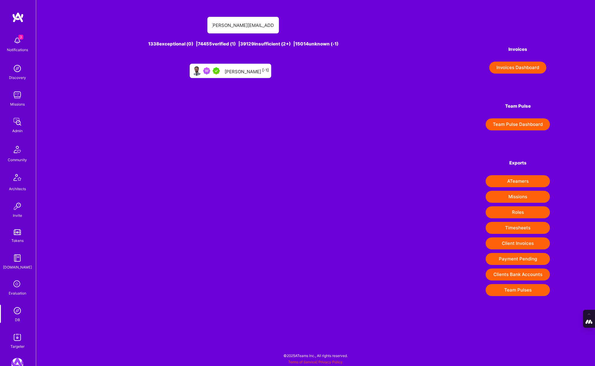
click at [244, 71] on div "Daniel Scain [-1]" at bounding box center [247, 71] width 44 height 8
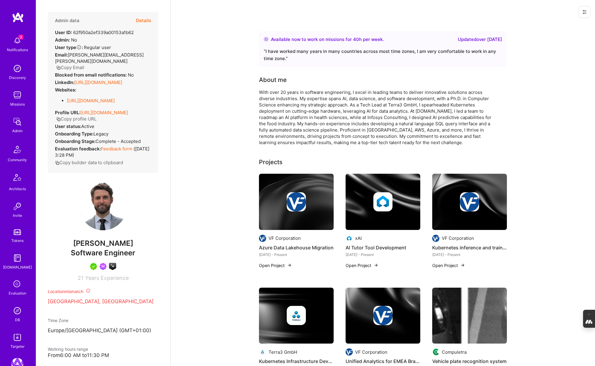
click at [148, 21] on button "Details" at bounding box center [143, 20] width 15 height 17
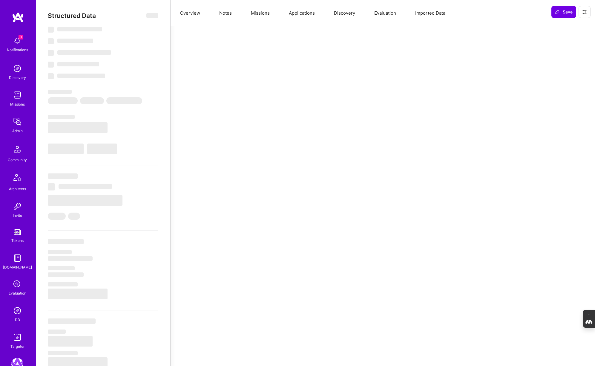
click at [383, 15] on button "Evaluation" at bounding box center [385, 13] width 41 height 26
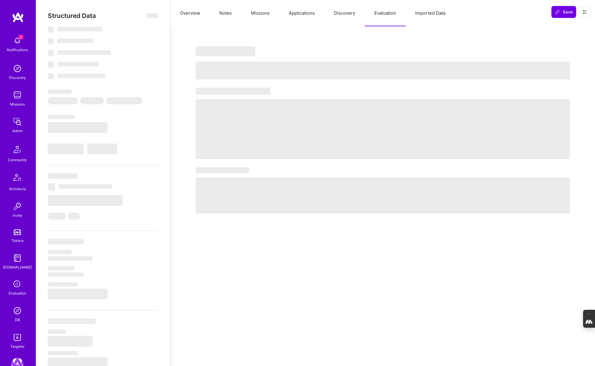
type textarea "x"
select select "Right Now"
select select "5"
select select "4"
select select "7"
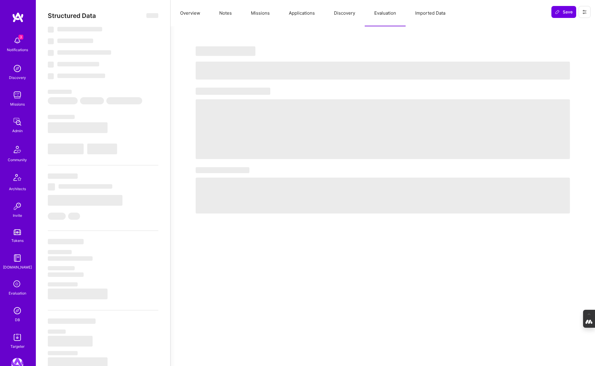
select select "7"
select select "CH"
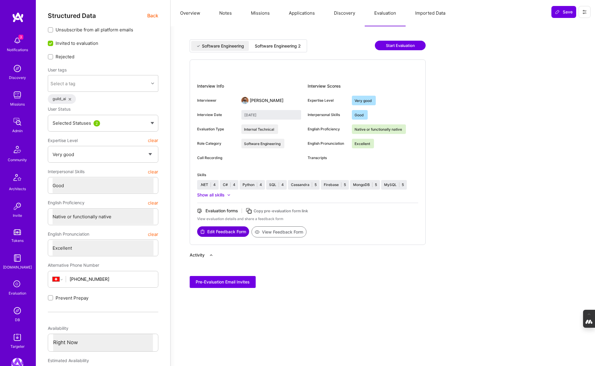
click at [286, 47] on div "Software Engineering 2" at bounding box center [278, 46] width 46 height 6
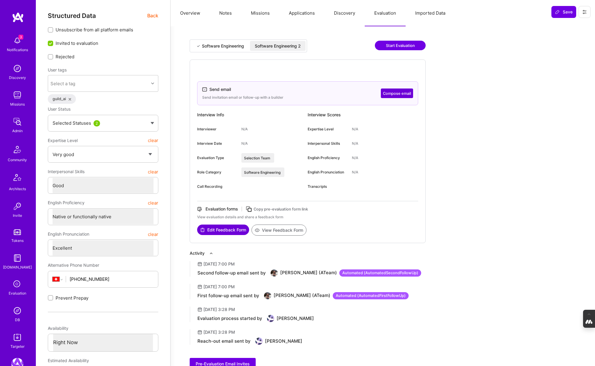
click at [216, 47] on div "Software Engineering" at bounding box center [223, 46] width 42 height 6
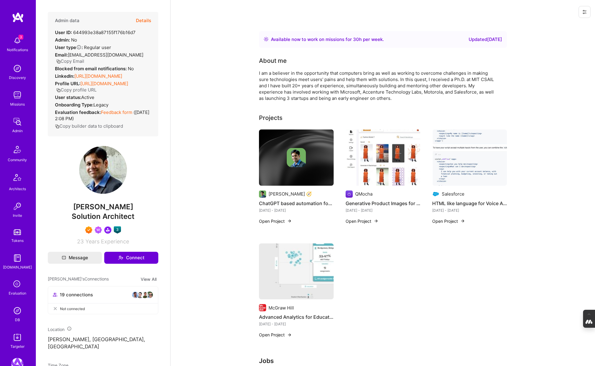
click at [15, 310] on img at bounding box center [17, 310] width 12 height 12
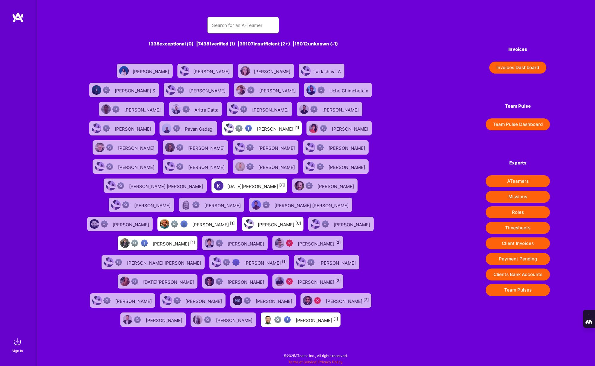
click at [238, 23] on input "text" at bounding box center [243, 25] width 62 height 15
paste input "[EMAIL_ADDRESS][DOMAIN_NAME]"
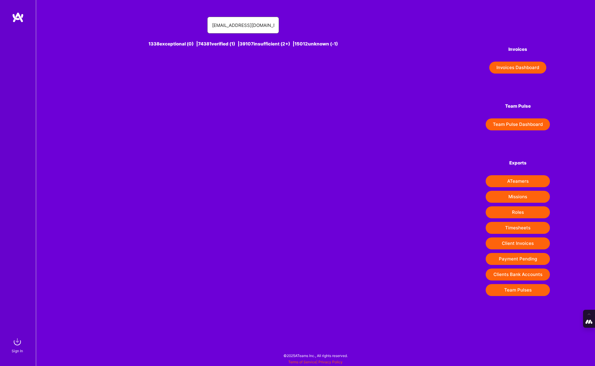
click at [219, 25] on input "[EMAIL_ADDRESS][DOMAIN_NAME]" at bounding box center [243, 25] width 62 height 15
drag, startPoint x: 271, startPoint y: 24, endPoint x: 240, endPoint y: 25, distance: 30.5
click at [240, 25] on input "[PERSON_NAME] [EMAIL_ADDRESS][DOMAIN_NAME]" at bounding box center [243, 25] width 62 height 15
click at [241, 24] on input "[PERSON_NAME]" at bounding box center [243, 25] width 62 height 15
drag, startPoint x: 241, startPoint y: 24, endPoint x: 185, endPoint y: 24, distance: 55.8
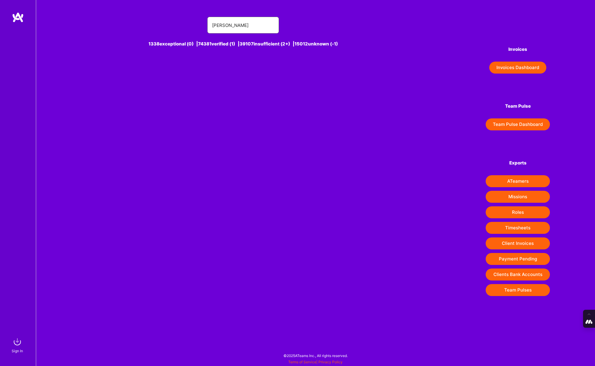
click at [185, 24] on div "[PERSON_NAME]" at bounding box center [243, 25] width 324 height 17
paste input "[PERSON_NAME] S"
type input "[PERSON_NAME]"
click at [16, 343] on img at bounding box center [17, 341] width 12 height 12
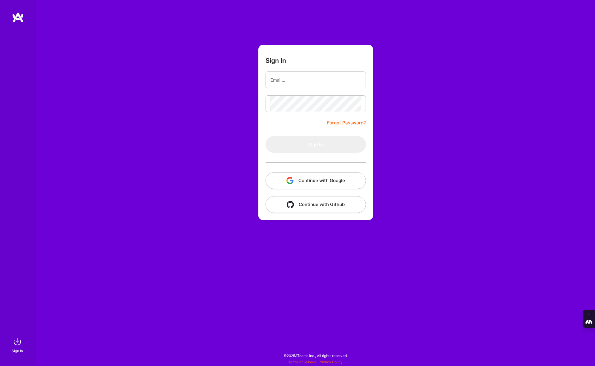
click at [323, 184] on button "Continue with Google" at bounding box center [315, 180] width 100 height 17
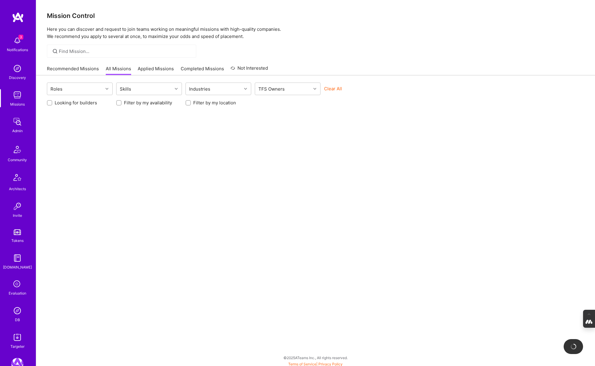
click at [17, 313] on img at bounding box center [17, 310] width 12 height 12
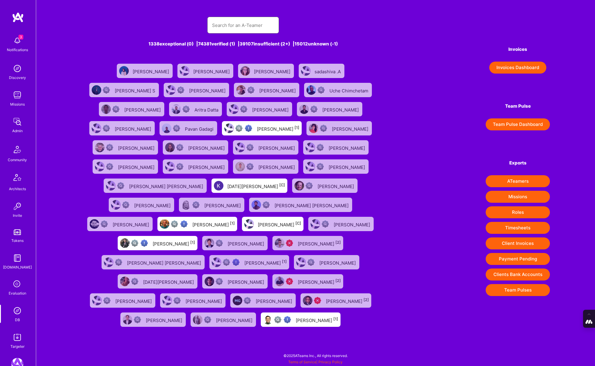
click at [244, 19] on input "text" at bounding box center [243, 25] width 62 height 15
paste input "[PERSON_NAME]"
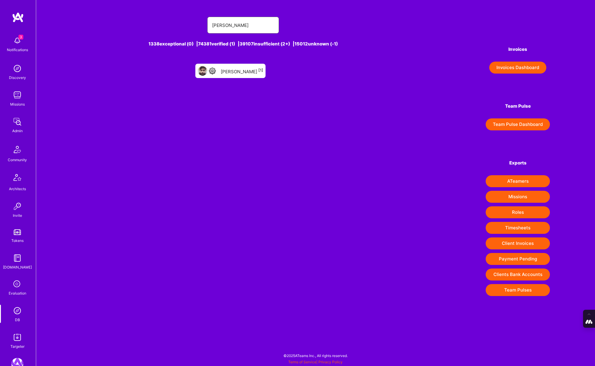
type input "[PERSON_NAME]"
click at [239, 72] on div "[PERSON_NAME] [1]" at bounding box center [242, 71] width 42 height 8
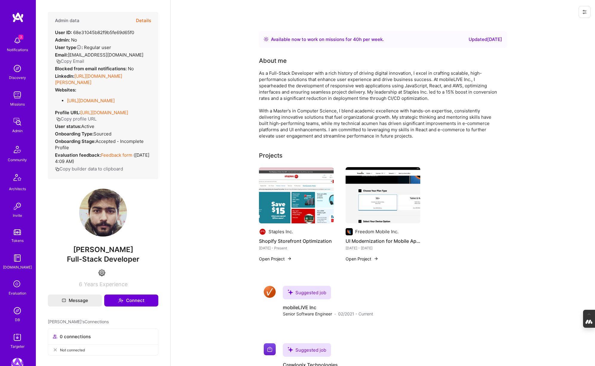
click at [140, 22] on button "Details" at bounding box center [143, 20] width 15 height 17
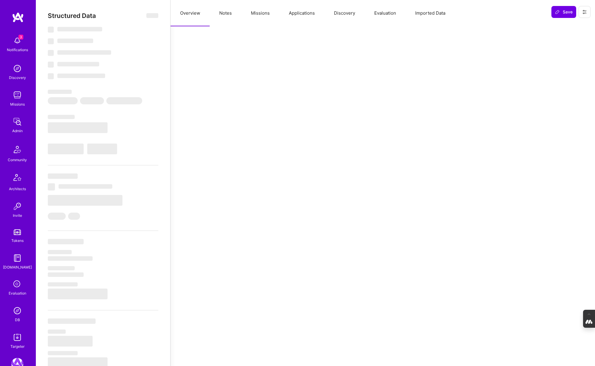
click at [391, 10] on button "Evaluation" at bounding box center [385, 13] width 41 height 26
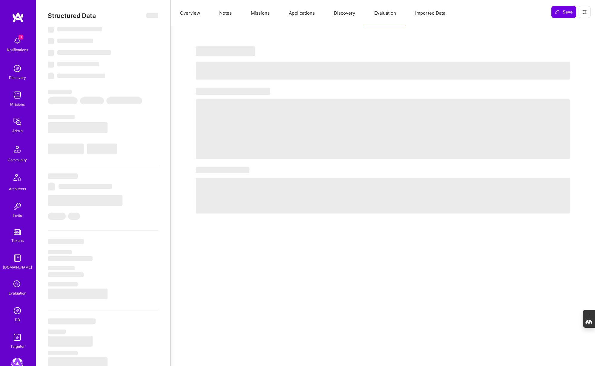
select select "Right Now"
select select "4"
select select "6"
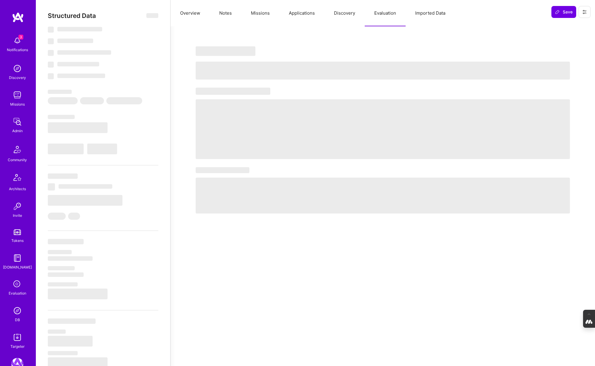
select select "US"
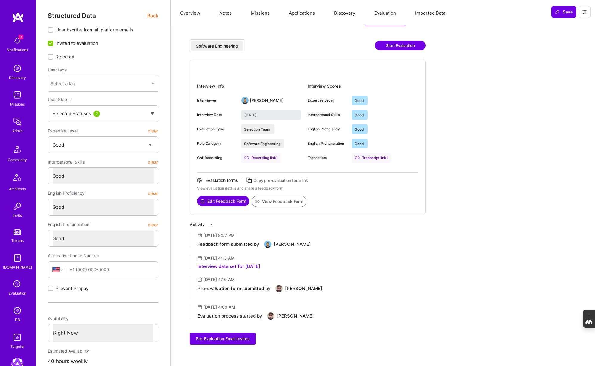
click at [221, 14] on button "Notes" at bounding box center [226, 13] width 32 height 26
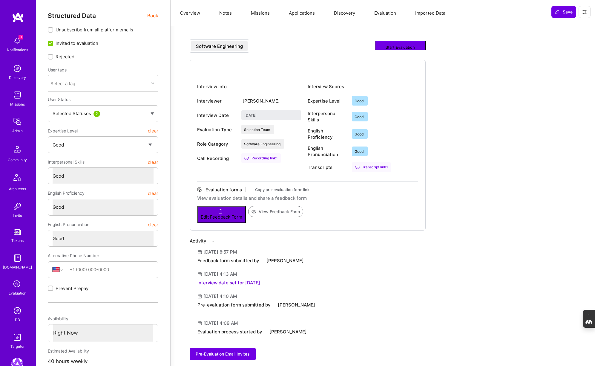
type textarea "x"
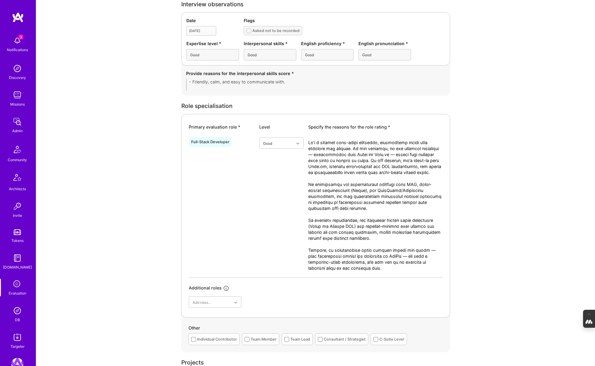
scroll to position [172, 0]
drag, startPoint x: 380, startPoint y: 274, endPoint x: 307, endPoint y: 143, distance: 150.4
click at [307, 143] on div "Full-Stack Developer Good" at bounding box center [316, 205] width 254 height 142
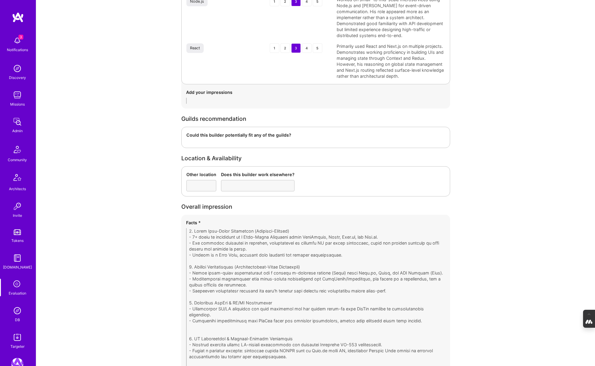
scroll to position [1131, 0]
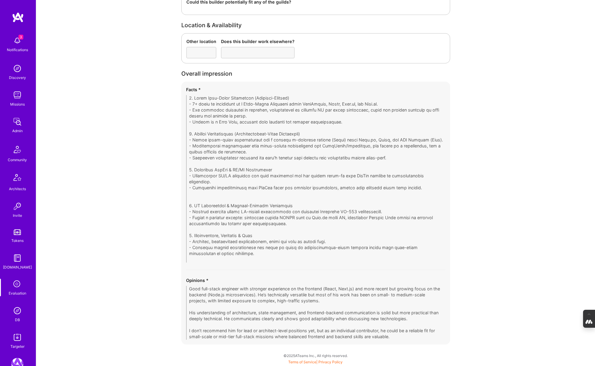
click at [16, 290] on div "Evaluation" at bounding box center [18, 293] width 18 height 6
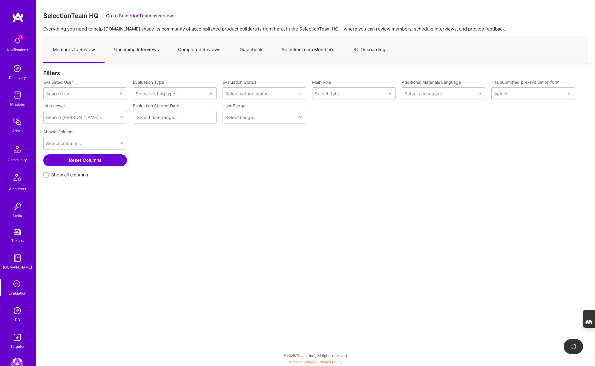
click at [290, 48] on link "SelectionTeam Members" at bounding box center [308, 50] width 72 height 26
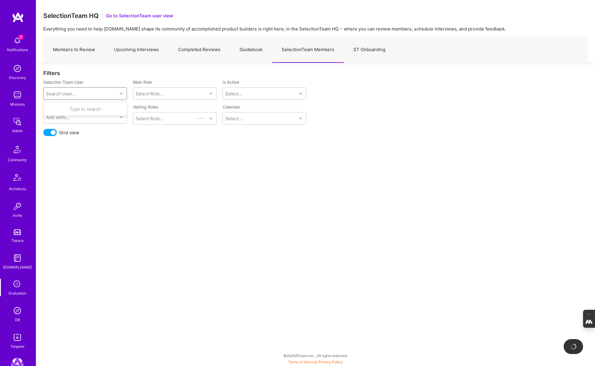
click at [95, 89] on div "Search User..." at bounding box center [81, 93] width 74 height 12
type input "[PERSON_NAME]"
click at [83, 111] on div "[PERSON_NAME]" at bounding box center [92, 109] width 61 height 6
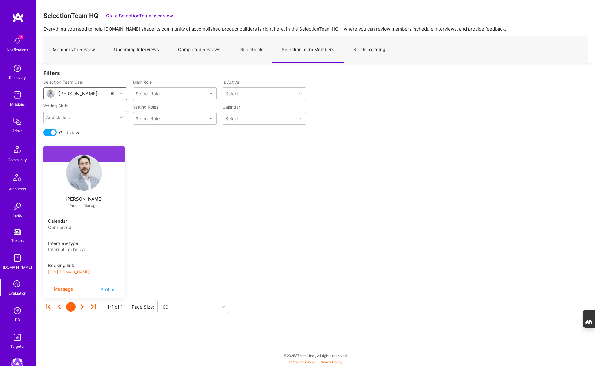
click at [90, 271] on link "https://platform-v2.a.team/interview-scheduling/booking/javierrincon/evaluation" at bounding box center [69, 271] width 42 height 4
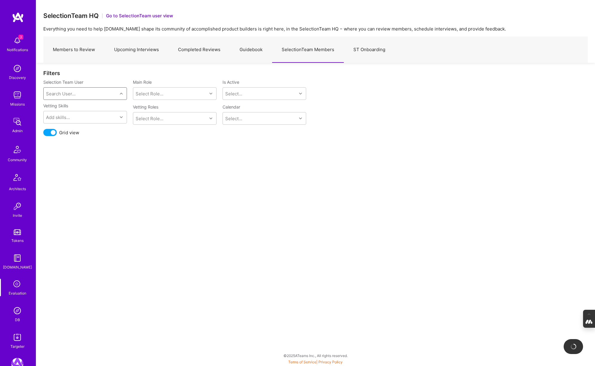
click at [67, 93] on div "Search User..." at bounding box center [61, 93] width 30 height 6
type input "toby"
click at [68, 115] on div "toby@urff.me" at bounding box center [92, 118] width 61 height 13
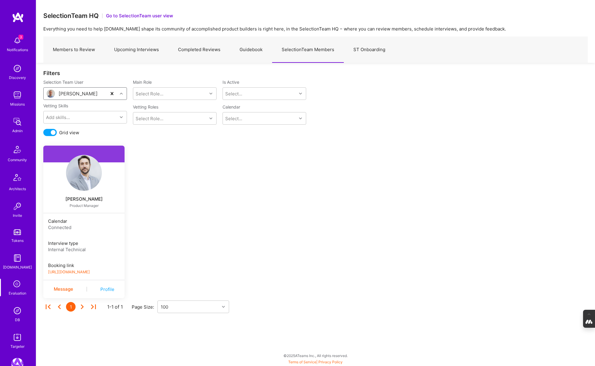
click at [82, 272] on link "https://platform-v2.a.team/interview-scheduling/booking/javierrincon/evaluation" at bounding box center [69, 271] width 42 height 4
click at [89, 272] on link "https://book.a.team/tobyurff1/evaluation" at bounding box center [69, 271] width 42 height 4
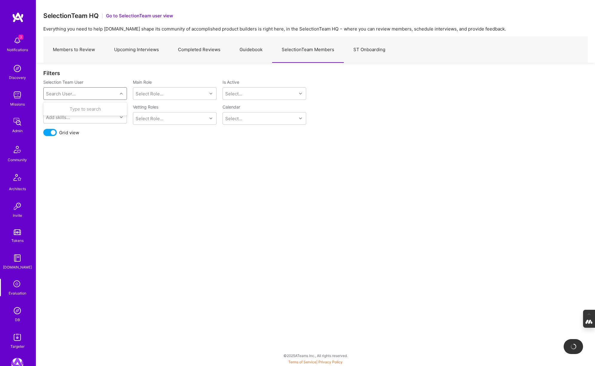
click at [69, 94] on div "Search User..." at bounding box center [61, 93] width 30 height 6
type input "wil"
click at [85, 110] on div "[PERSON_NAME]" at bounding box center [92, 109] width 61 height 6
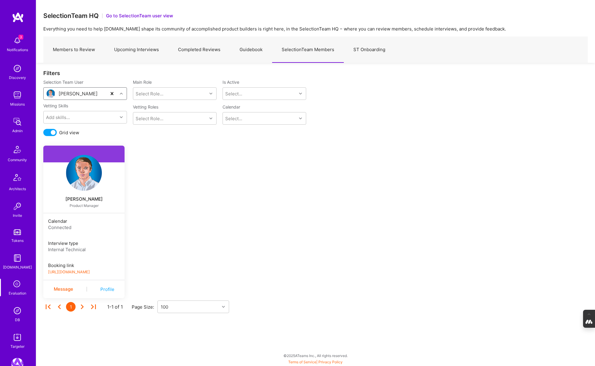
click at [85, 271] on link "https://book.a.team/wilschmor/evaluation" at bounding box center [69, 271] width 42 height 4
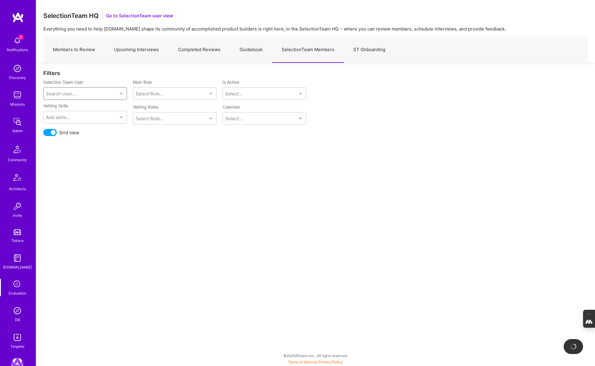
click at [83, 95] on div "Search User..." at bounding box center [81, 93] width 74 height 12
type input "toby"
click at [84, 111] on div "Toby Urff" at bounding box center [92, 109] width 61 height 6
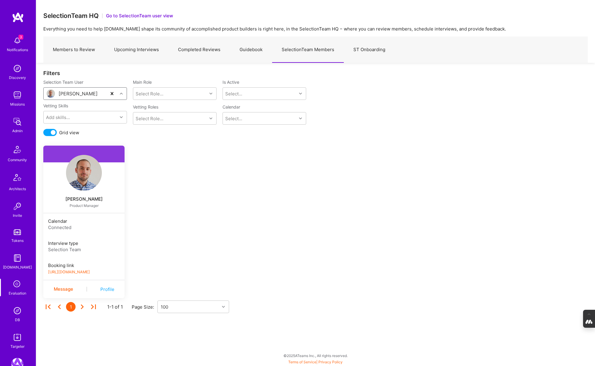
click at [85, 269] on link "https://book.a.team/tobyurff1/evaluation" at bounding box center [69, 271] width 42 height 4
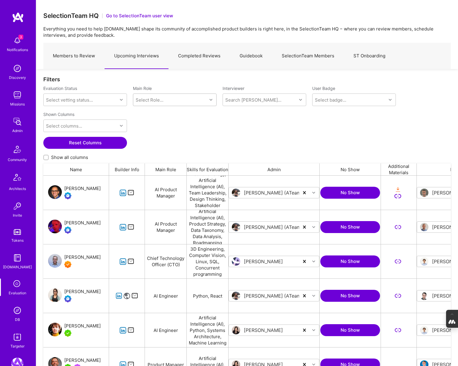
scroll to position [303, 407]
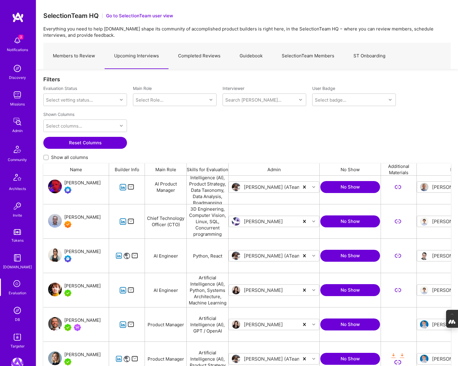
click at [296, 54] on link "SelectionTeam Members" at bounding box center [308, 56] width 72 height 26
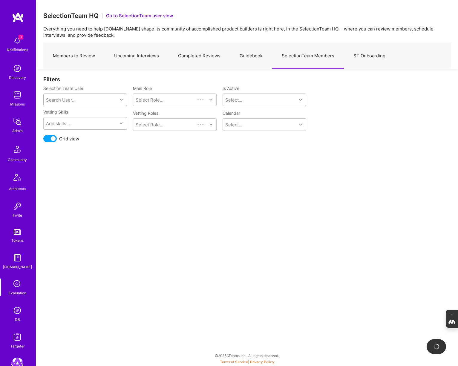
click at [65, 99] on div "Search User..." at bounding box center [61, 100] width 30 height 6
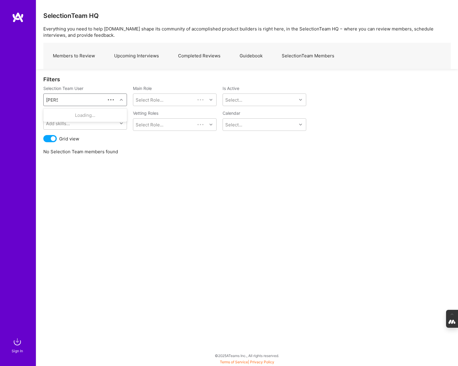
type input "[PERSON_NAME]"
click at [15, 346] on img at bounding box center [17, 342] width 12 height 12
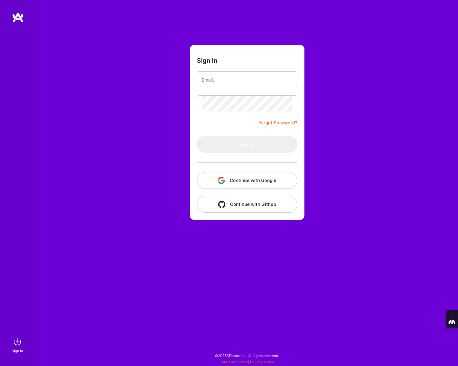
click at [242, 181] on button "Continue with Google" at bounding box center [247, 180] width 100 height 17
click at [250, 181] on button "Continue with Google" at bounding box center [247, 180] width 100 height 17
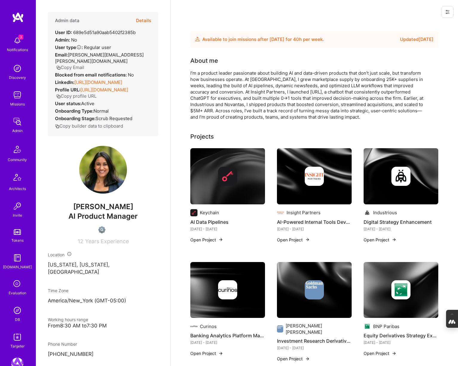
click at [145, 19] on button "Details" at bounding box center [143, 20] width 15 height 17
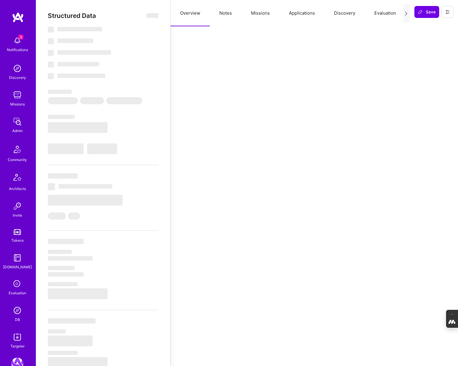
select select "Future Date"
select select "US"
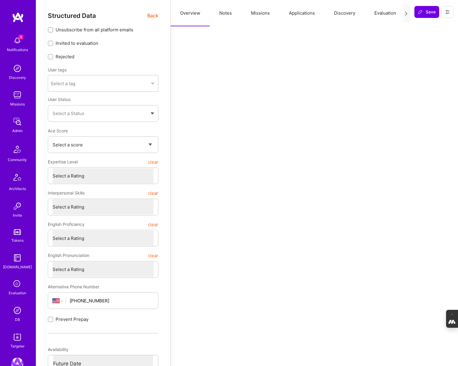
click at [378, 13] on button "Evaluation" at bounding box center [385, 13] width 41 height 26
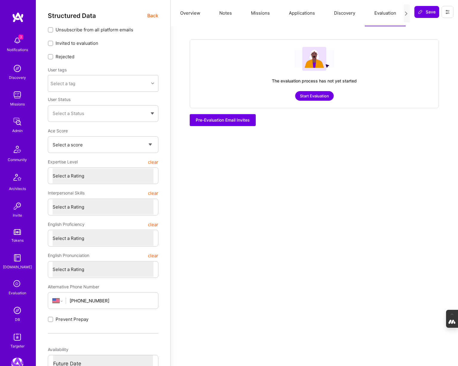
click at [311, 96] on button "Start Evaluation" at bounding box center [314, 96] width 39 height 10
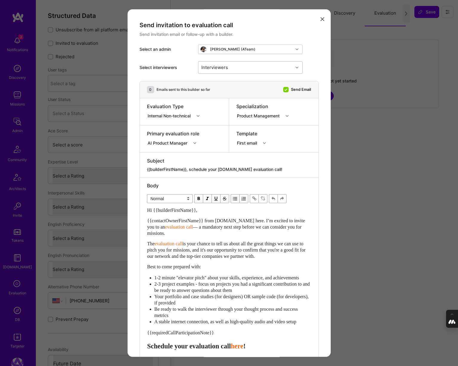
click at [272, 68] on div "Interviewers" at bounding box center [245, 68] width 95 height 12
type input "javier"
click at [204, 81] on input "modal" at bounding box center [205, 83] width 4 height 4
checkbox input "true"
click at [308, 54] on div "Select interviewers Interviewers 1" at bounding box center [228, 67] width 179 height 27
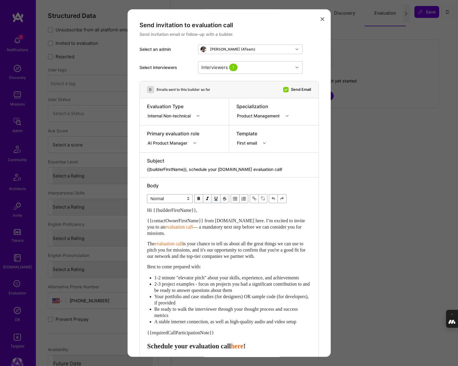
click at [199, 115] on icon "modal" at bounding box center [197, 115] width 3 height 3
click at [171, 148] on div "Internal Technical" at bounding box center [175, 149] width 56 height 11
click at [256, 68] on div "Interviewers 1" at bounding box center [245, 68] width 95 height 12
click at [309, 58] on div "Select interviewers option Javier Rincon, selected. option Javier Rincon select…" at bounding box center [228, 67] width 179 height 27
click at [254, 71] on div "Interviewers 1" at bounding box center [245, 68] width 95 height 12
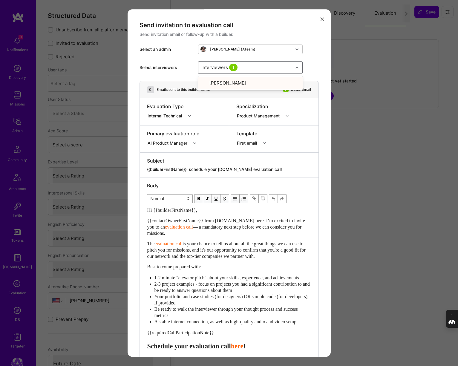
click at [305, 61] on div "Select interviewers option Javier Rincon, selected. option Javier Rincon select…" at bounding box center [228, 67] width 179 height 27
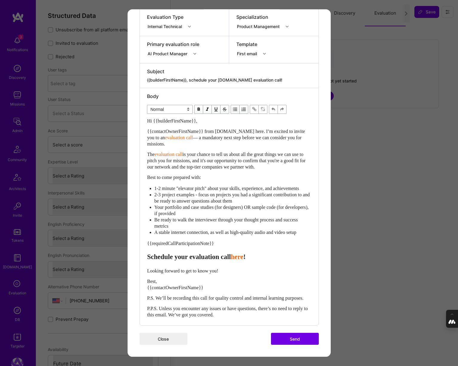
scroll to position [102, 0]
click at [295, 338] on button "Send" at bounding box center [295, 339] width 48 height 12
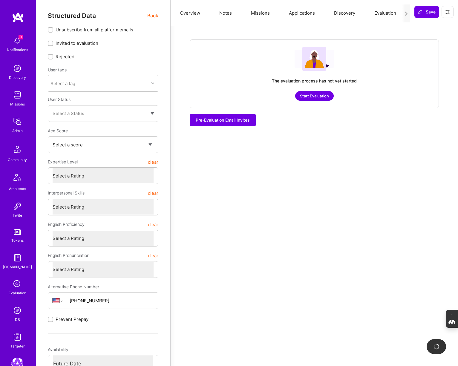
checkbox input "true"
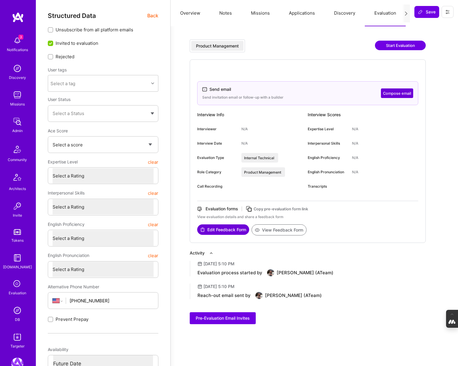
click at [190, 12] on button "Overview" at bounding box center [190, 13] width 39 height 26
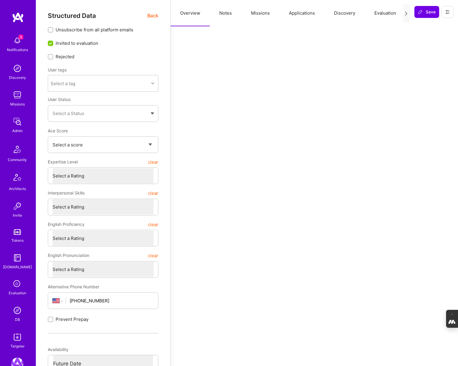
click at [150, 15] on span "Back" at bounding box center [152, 15] width 11 height 7
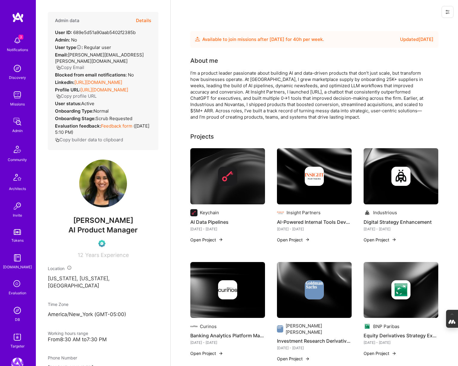
drag, startPoint x: 131, startPoint y: 227, endPoint x: 74, endPoint y: 227, distance: 57.0
click at [74, 225] on span "Amitha Kurmala" at bounding box center [103, 220] width 110 height 9
copy span "Amitha Kurmala"
